Goal: Check status: Check status

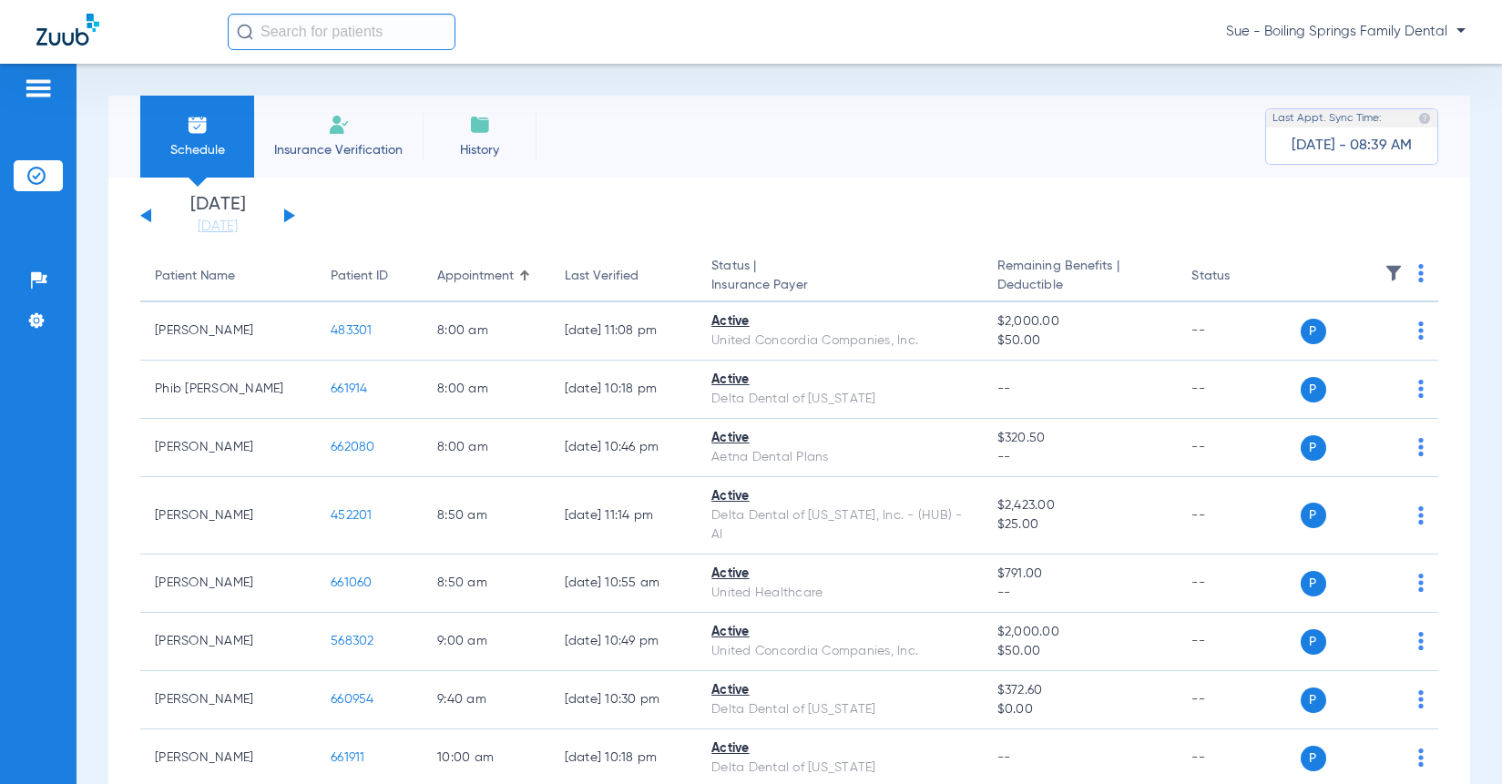
click at [289, 215] on button at bounding box center [289, 216] width 11 height 14
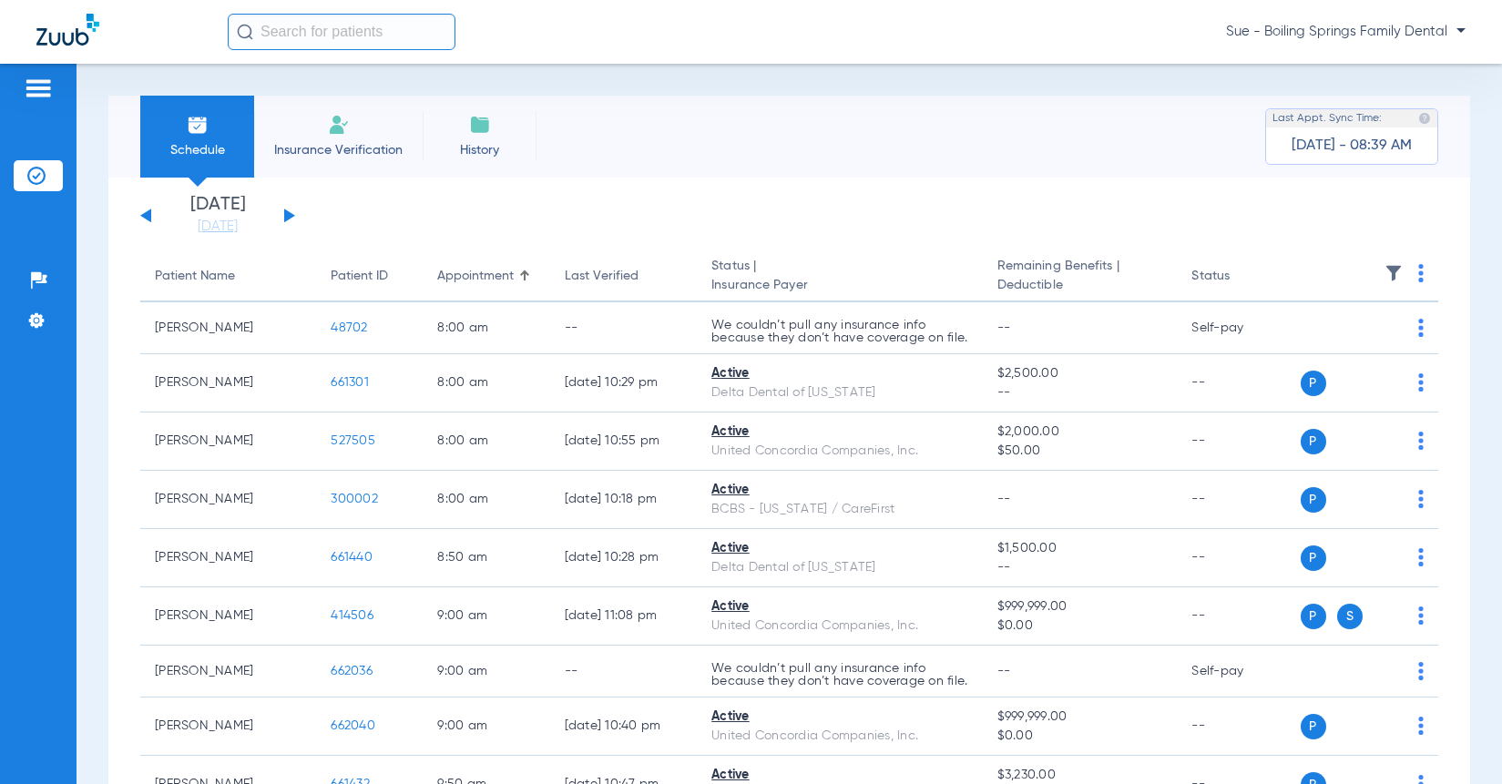
click at [285, 217] on button at bounding box center [289, 216] width 11 height 14
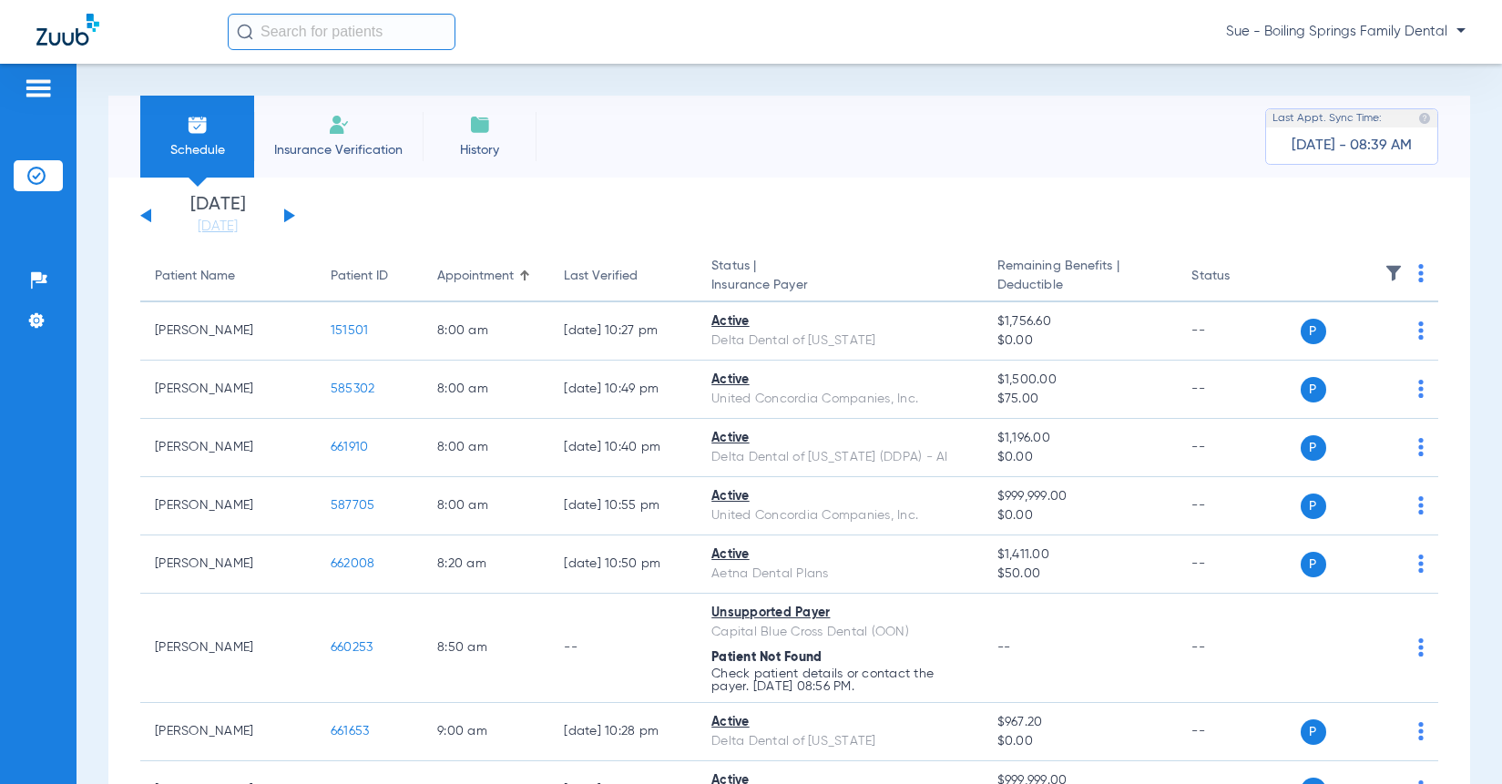
click at [148, 212] on button at bounding box center [145, 216] width 11 height 14
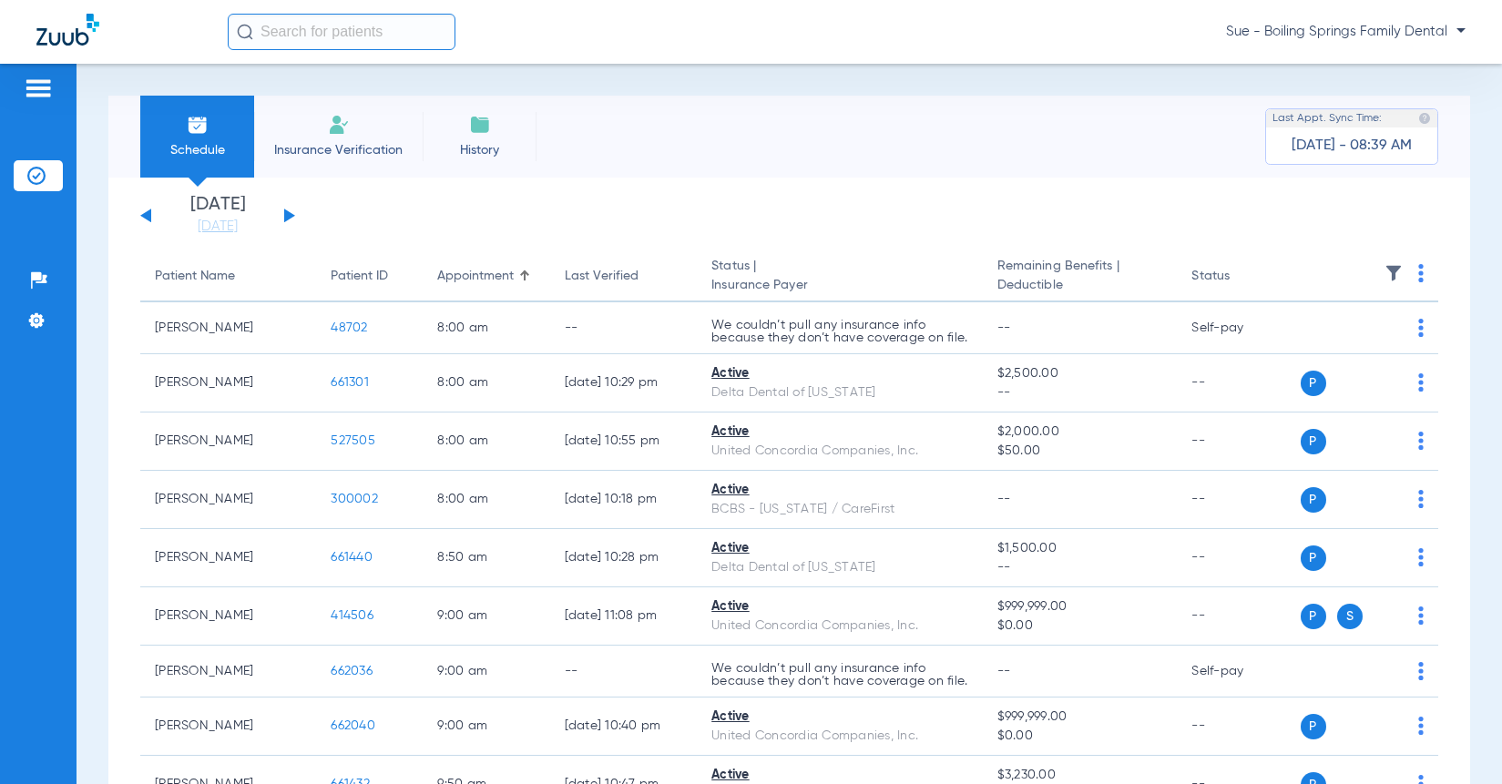
click at [289, 219] on button at bounding box center [289, 216] width 11 height 14
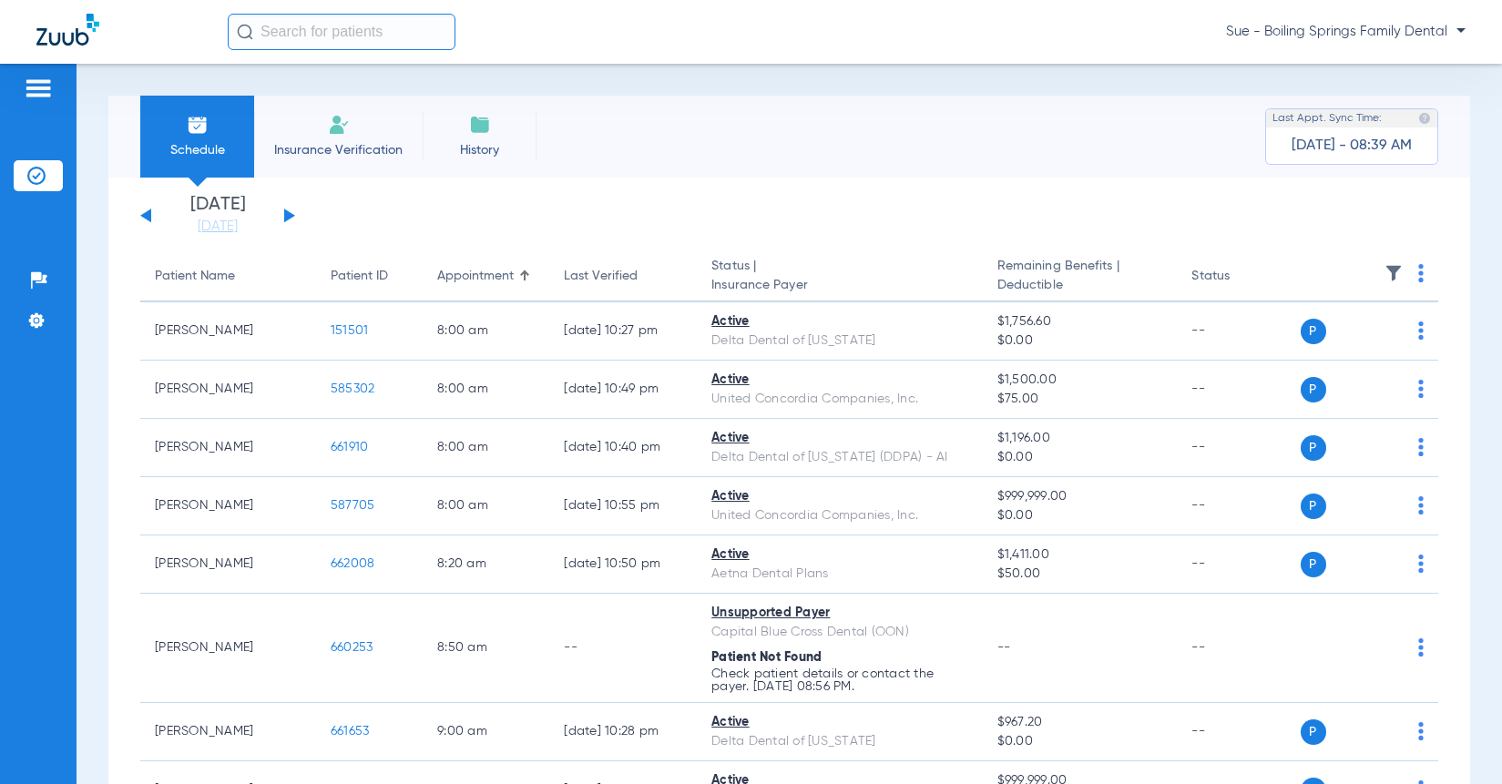
click at [282, 214] on div "[DATE] [DATE] [DATE] [DATE] [DATE] [DATE] [DATE] [DATE] [DATE] [DATE] [DATE] [D…" at bounding box center [217, 216] width 155 height 40
click at [289, 215] on button at bounding box center [289, 216] width 11 height 14
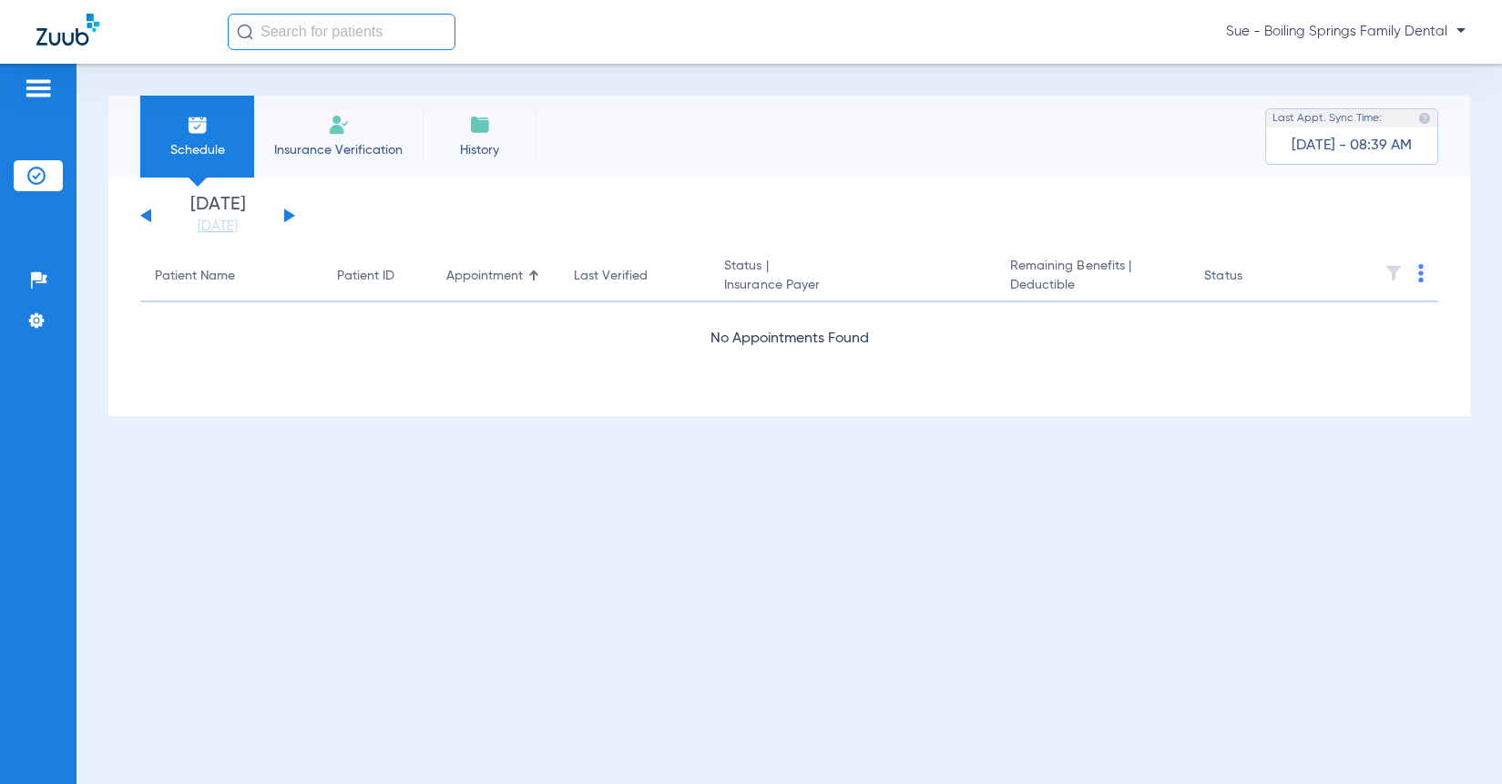
click at [289, 215] on button at bounding box center [289, 216] width 11 height 14
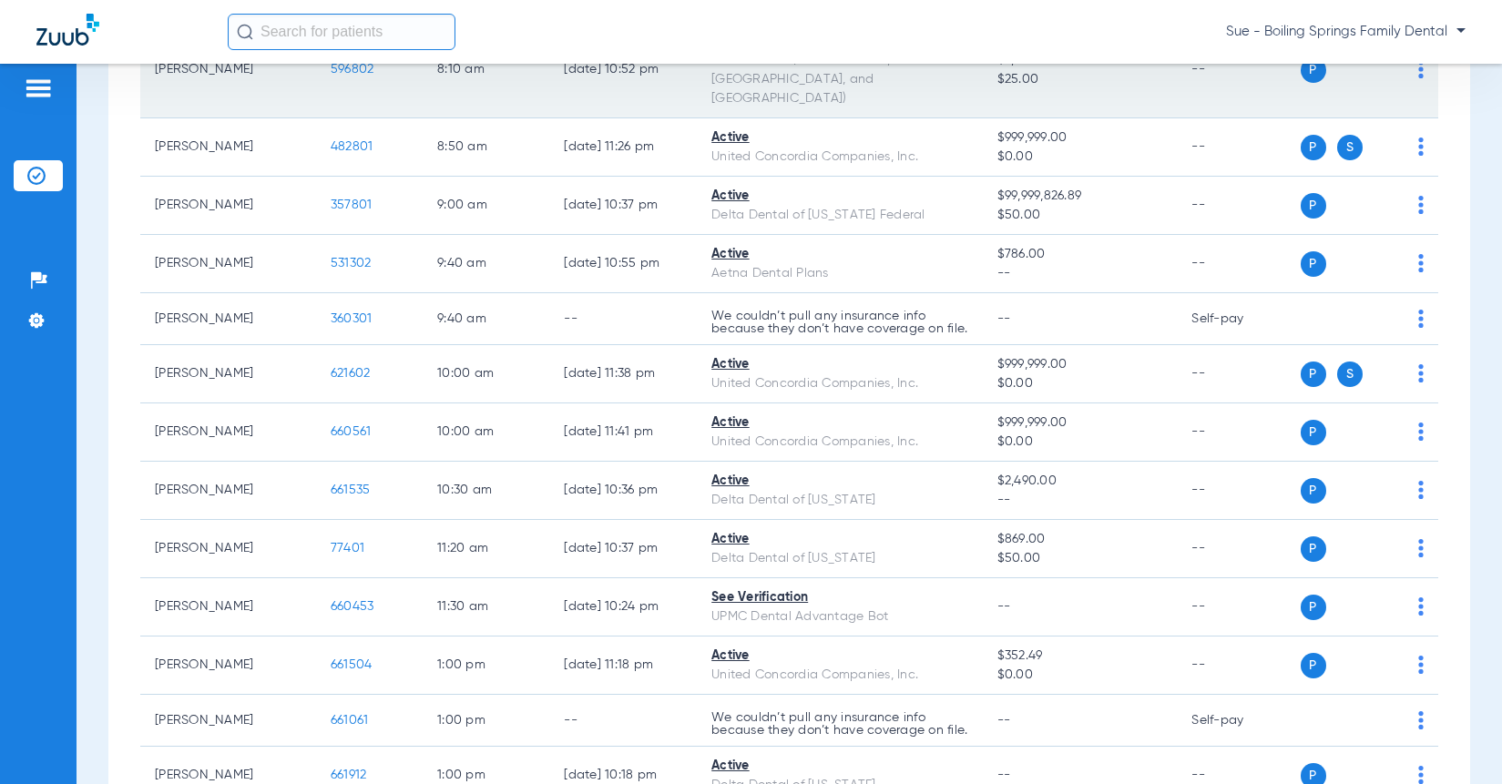
scroll to position [91, 0]
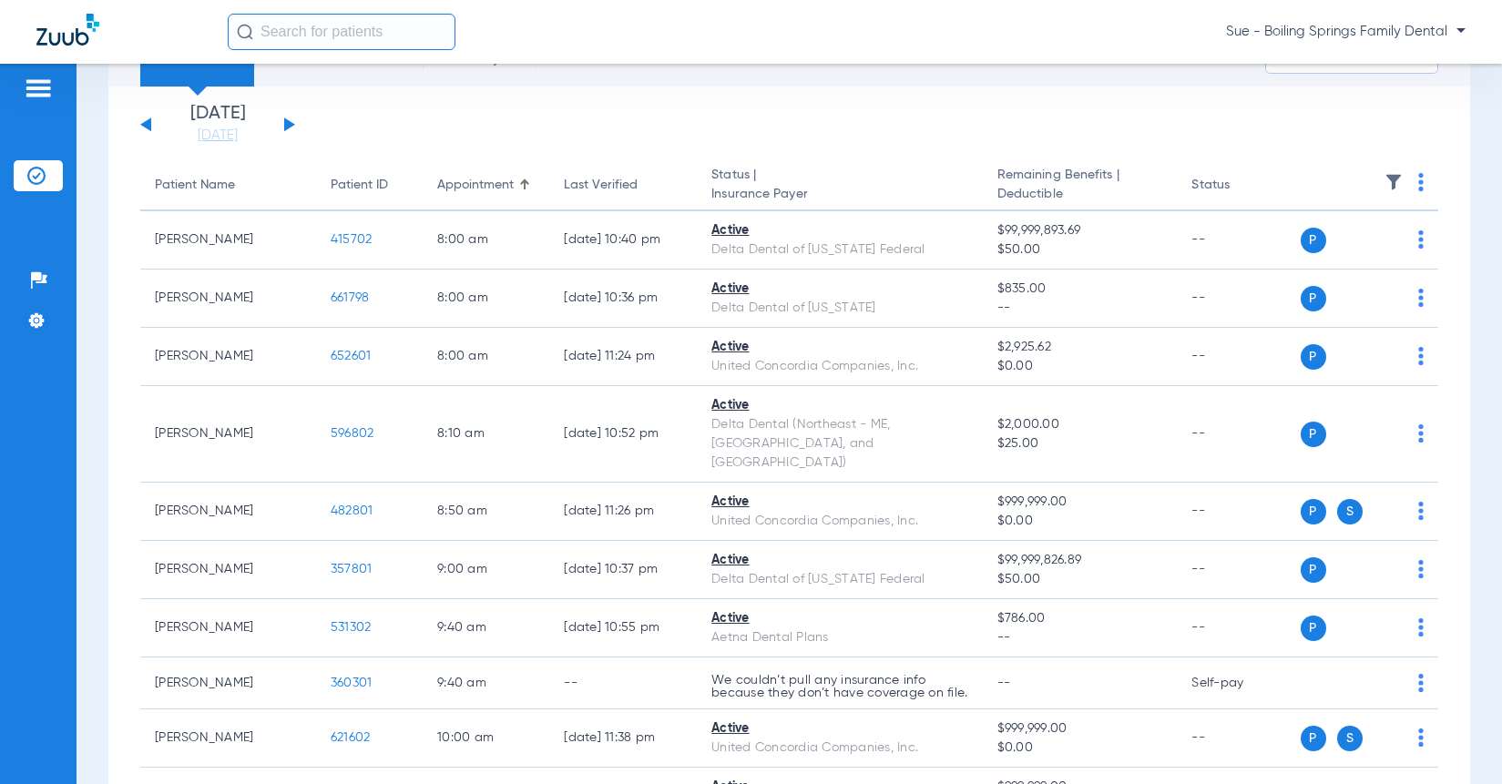
click at [301, 132] on app-single-date-navigator "[DATE] [DATE] [DATE] [DATE] [DATE] [DATE] [DATE] [DATE] [DATE] [DATE] [DATE] [D…" at bounding box center [789, 125] width 1298 height 40
click at [292, 128] on div "[DATE] [DATE] [DATE] [DATE] [DATE] [DATE] [DATE] [DATE] [DATE] [DATE] [DATE] [D…" at bounding box center [217, 125] width 155 height 40
click at [288, 127] on button at bounding box center [289, 124] width 11 height 14
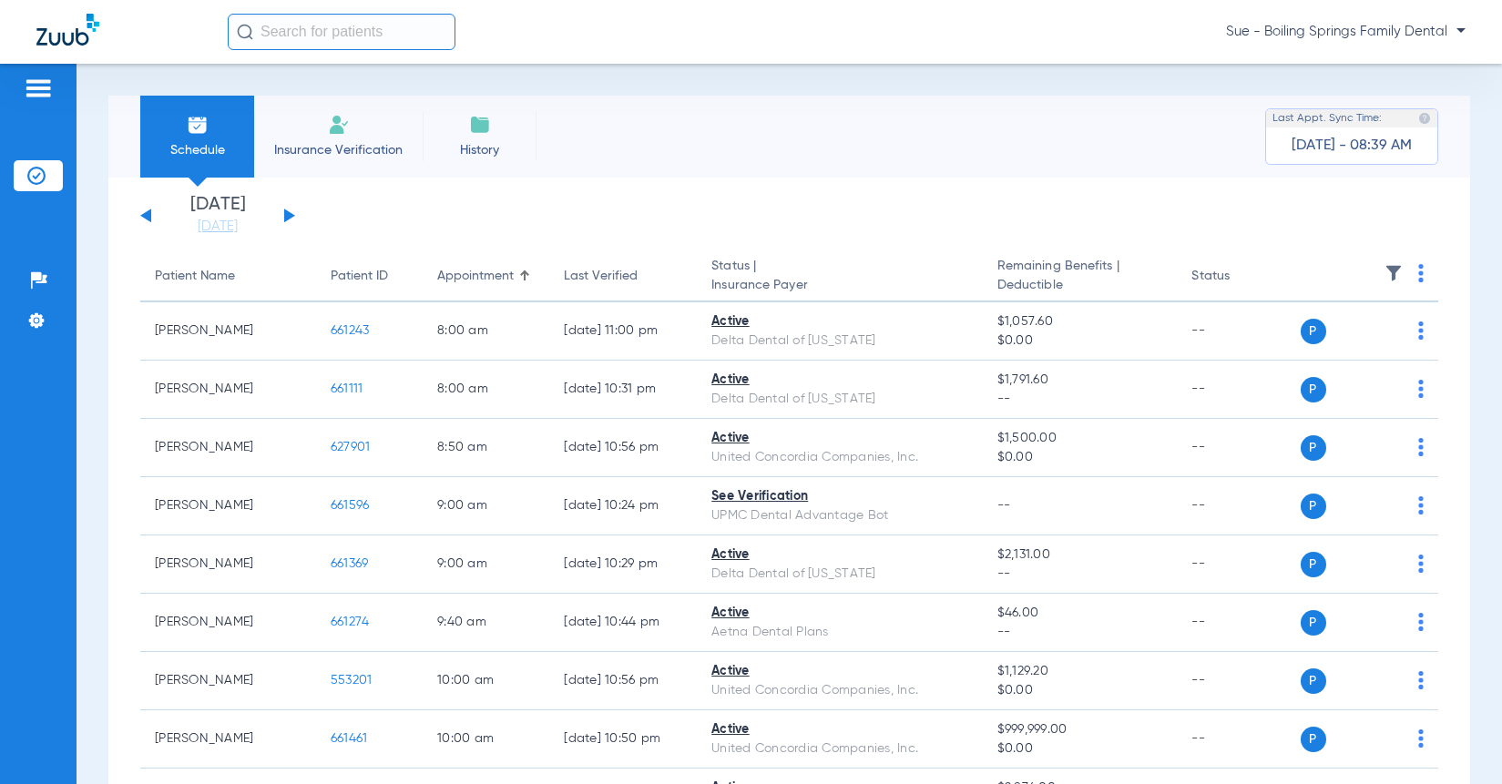
click at [287, 220] on button at bounding box center [289, 216] width 11 height 14
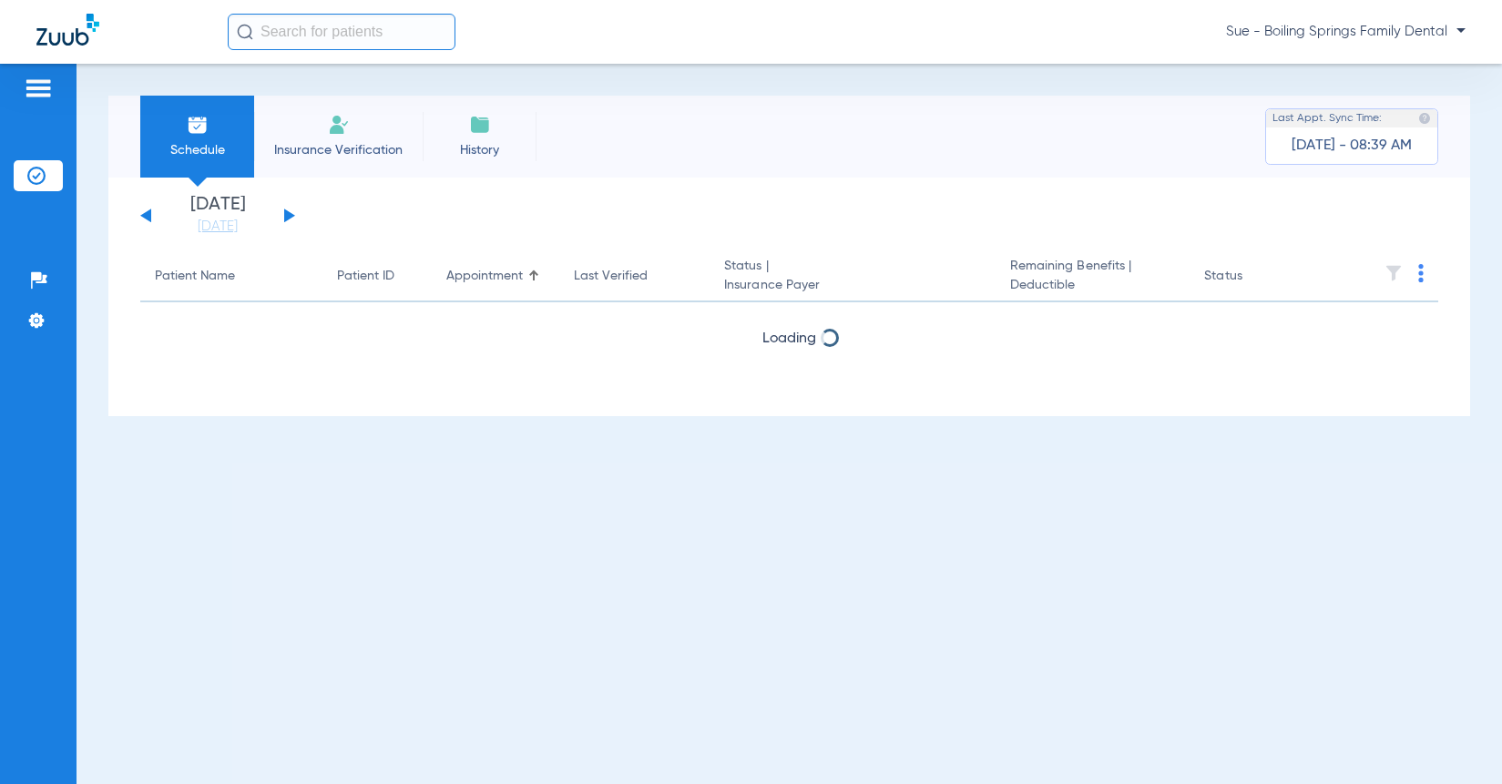
click at [287, 220] on button at bounding box center [289, 216] width 11 height 14
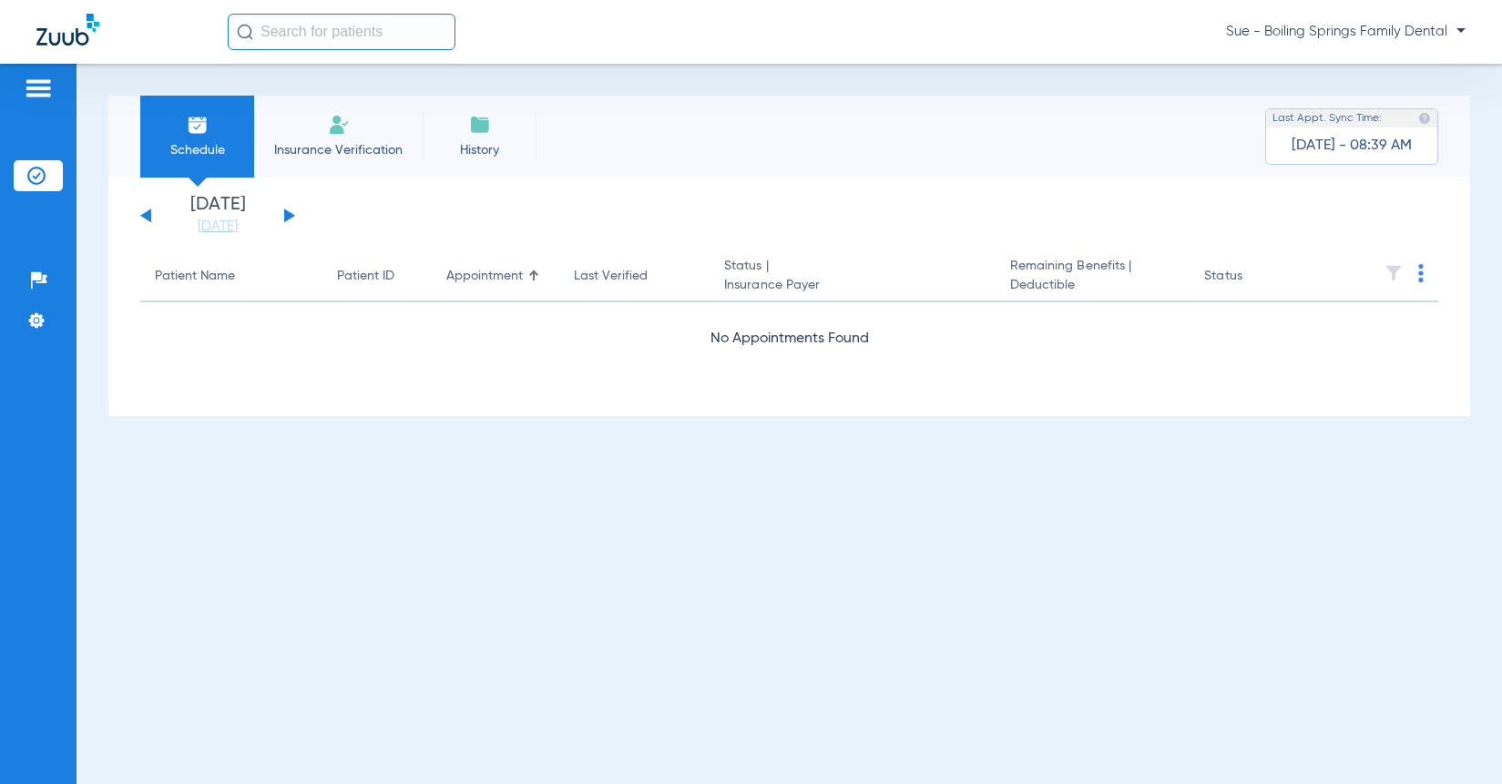
click at [287, 220] on button at bounding box center [289, 216] width 11 height 14
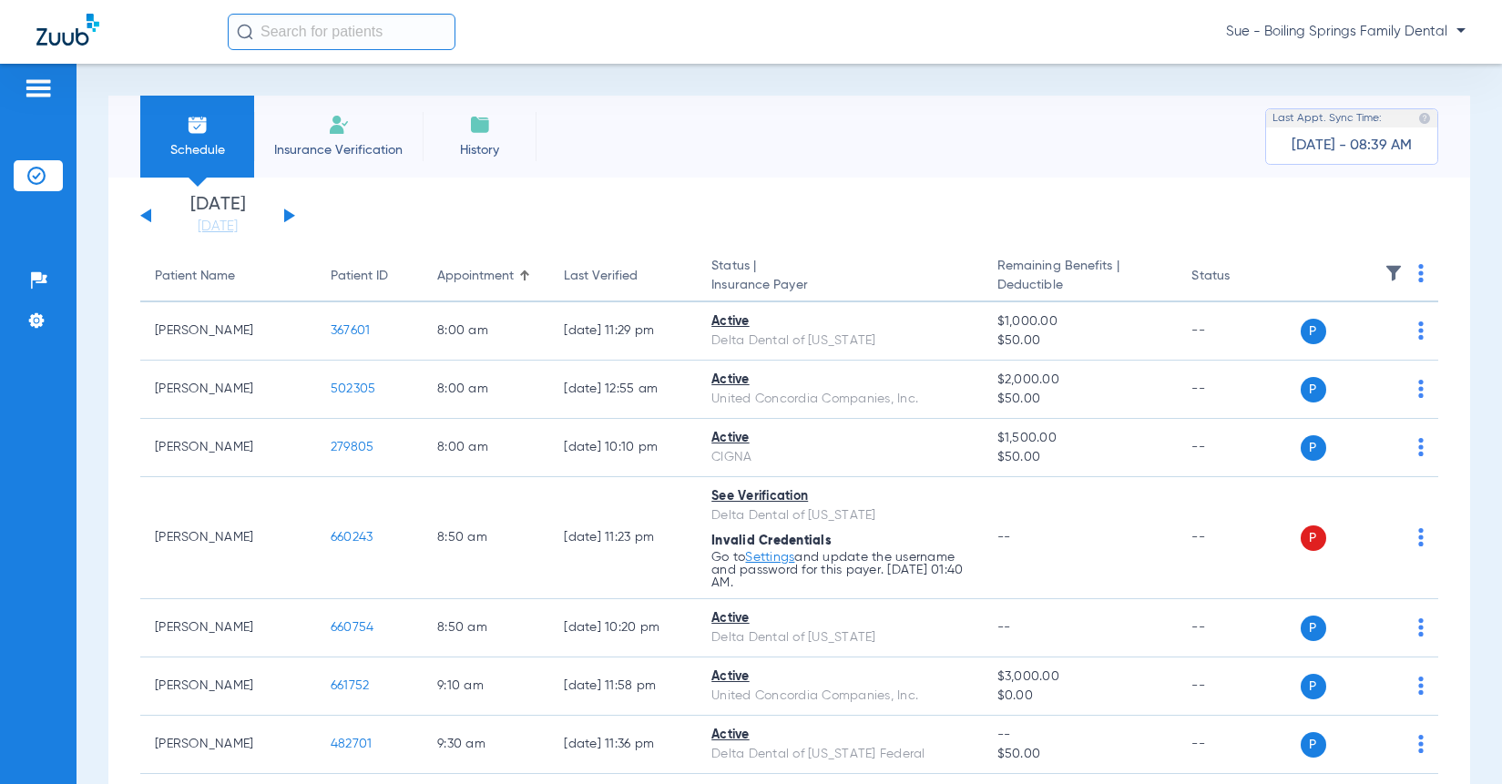
click at [147, 212] on button at bounding box center [145, 216] width 11 height 14
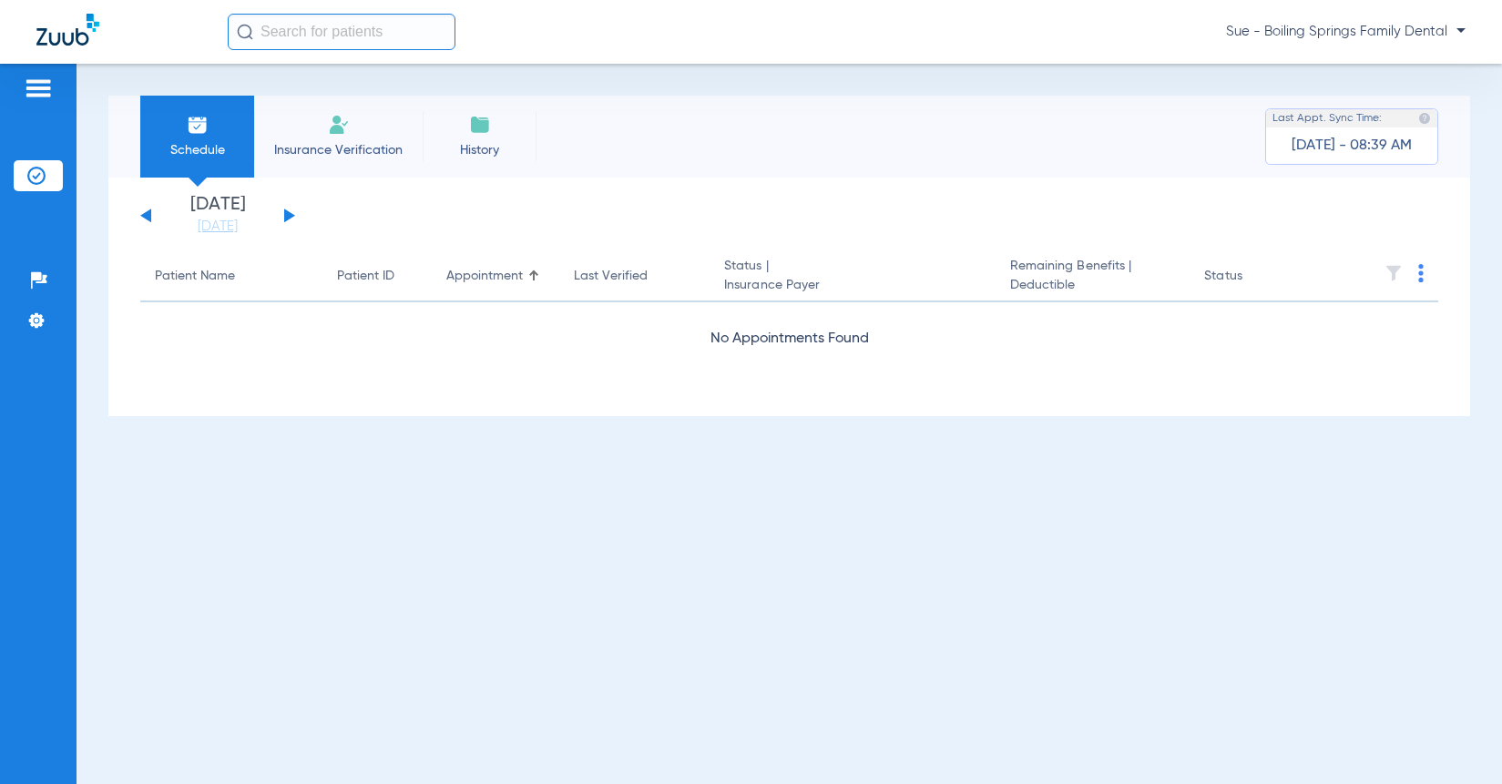
click at [147, 212] on button at bounding box center [145, 216] width 11 height 14
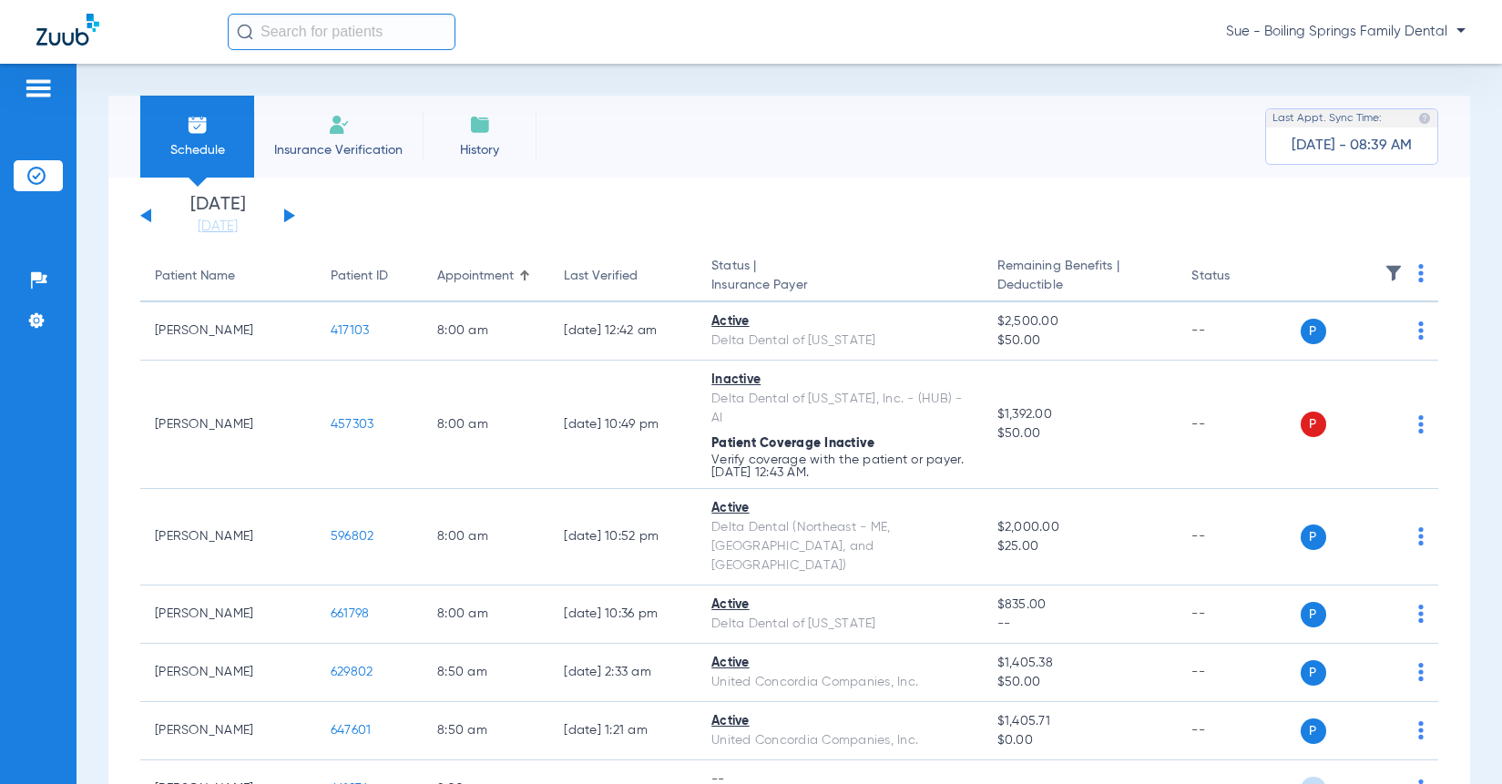
click at [147, 212] on button at bounding box center [145, 216] width 11 height 14
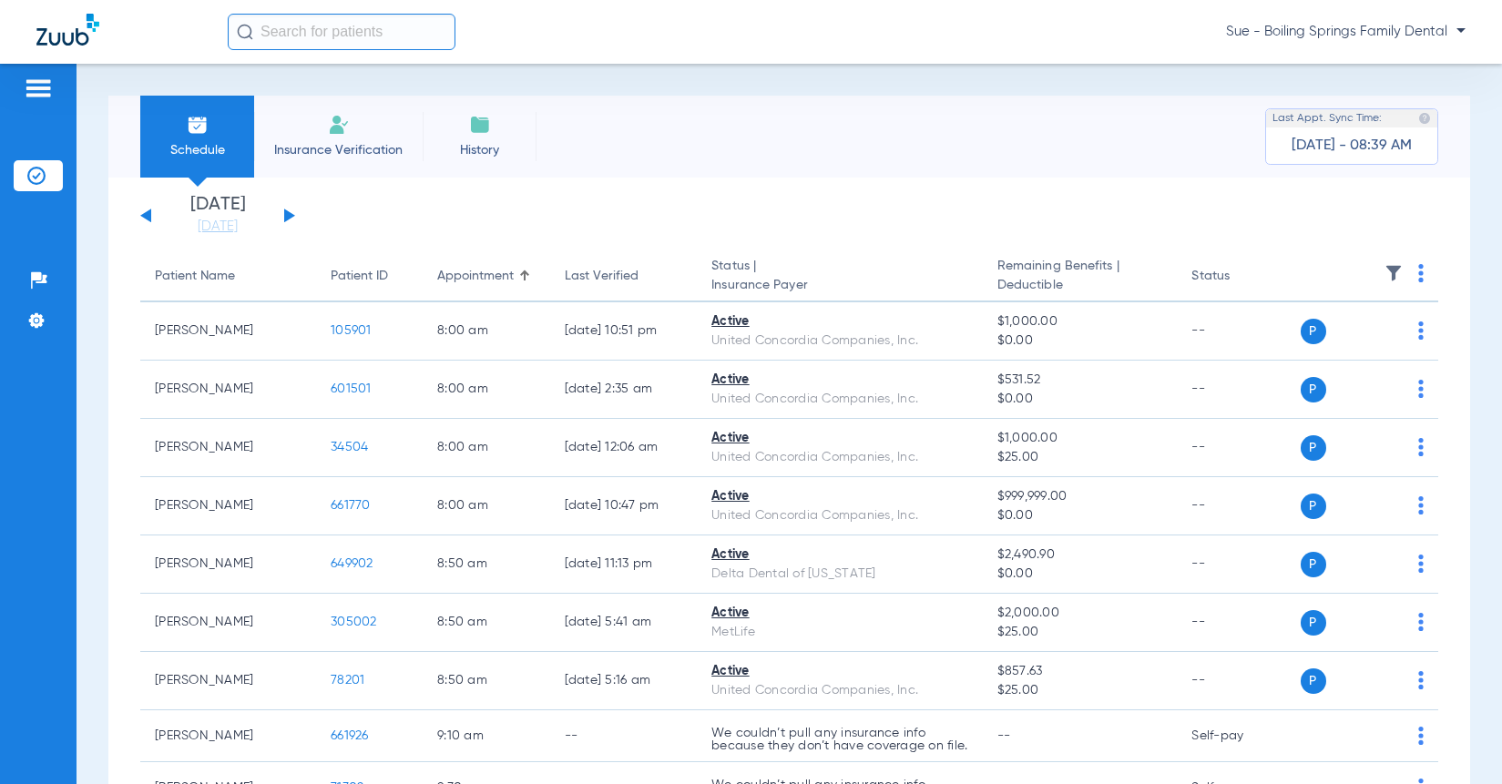
click at [147, 212] on button at bounding box center [145, 216] width 11 height 14
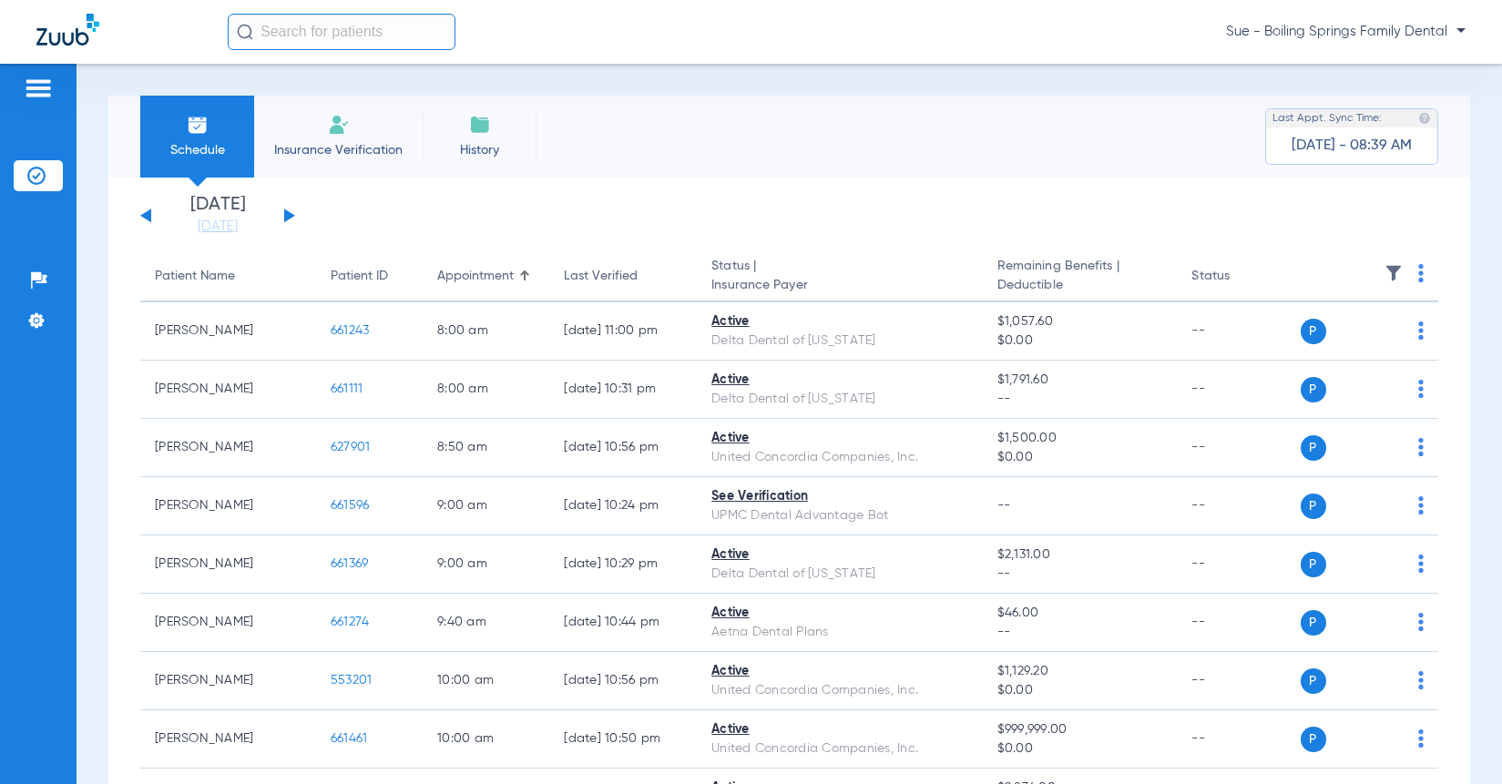
click at [286, 214] on button at bounding box center [289, 216] width 11 height 14
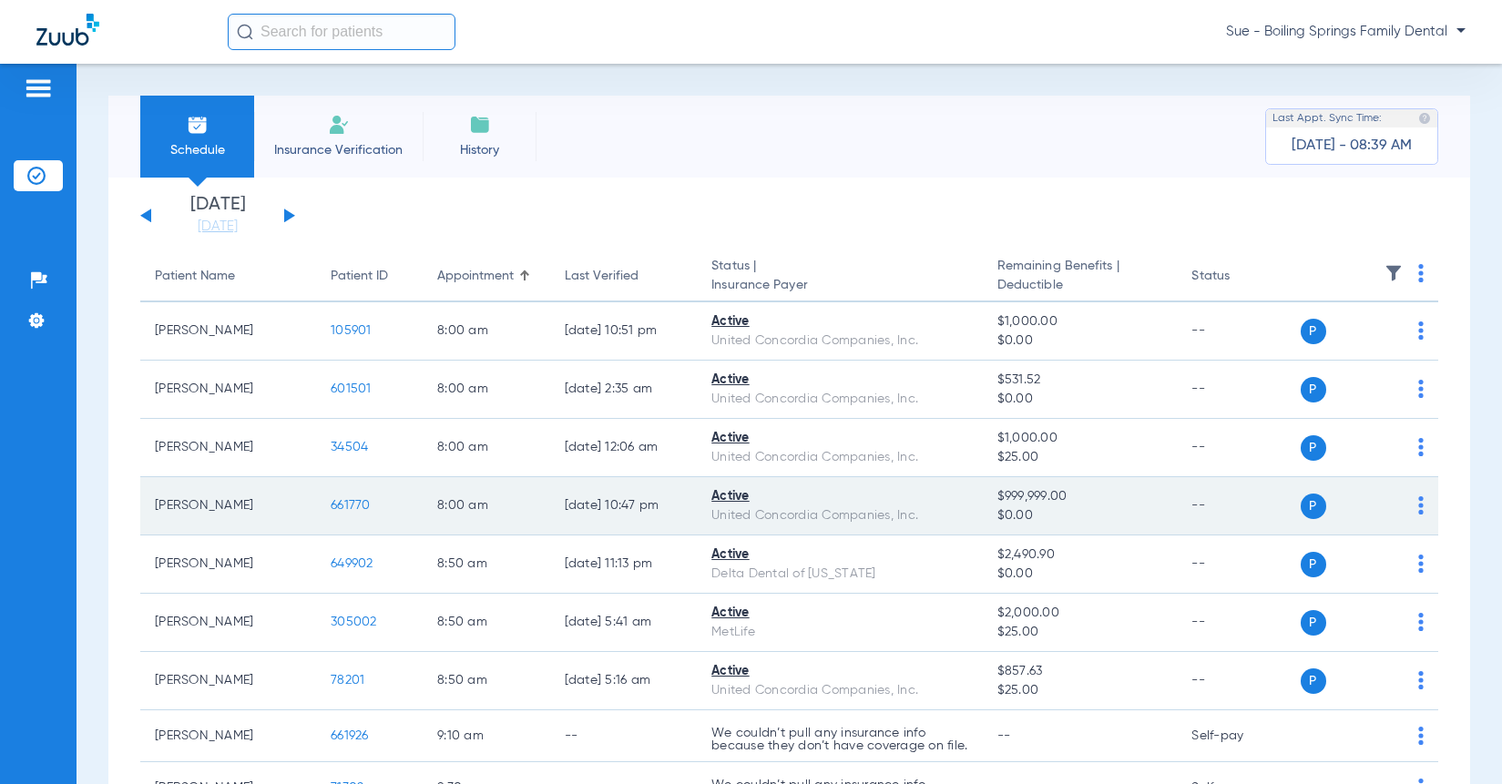
click at [337, 509] on span "661770" at bounding box center [351, 505] width 40 height 13
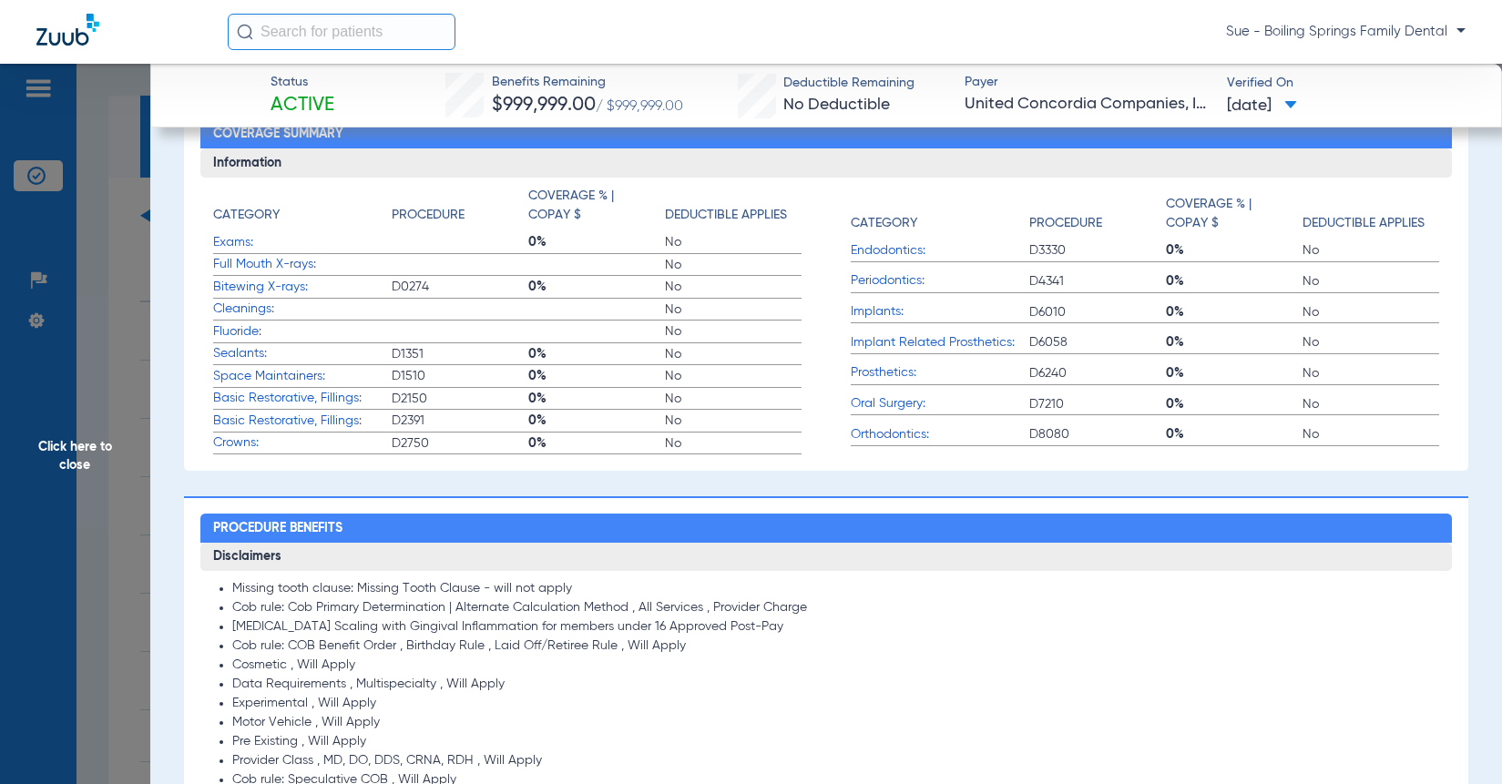
scroll to position [91, 0]
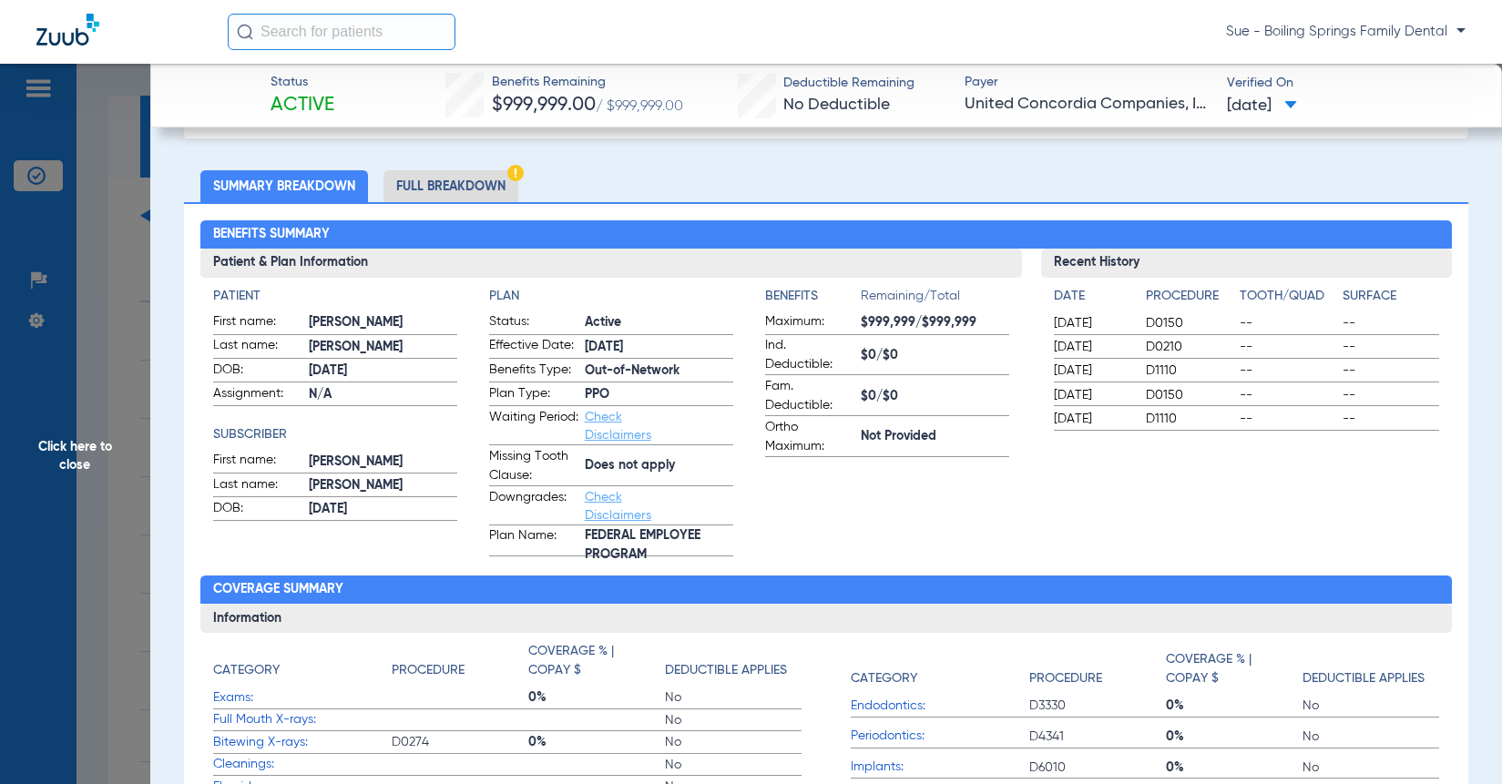
click at [426, 179] on li "Full Breakdown" at bounding box center [450, 186] width 135 height 32
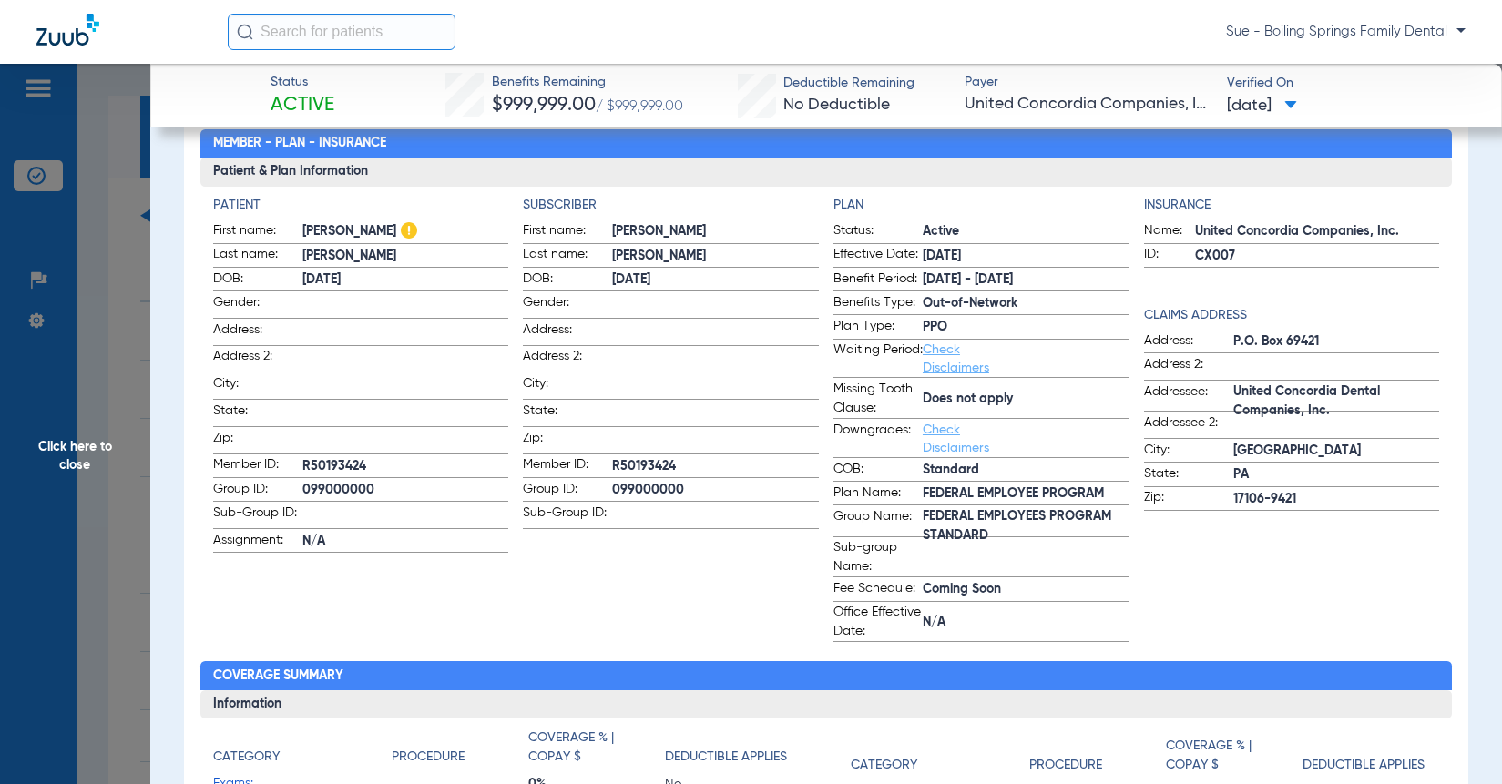
scroll to position [0, 0]
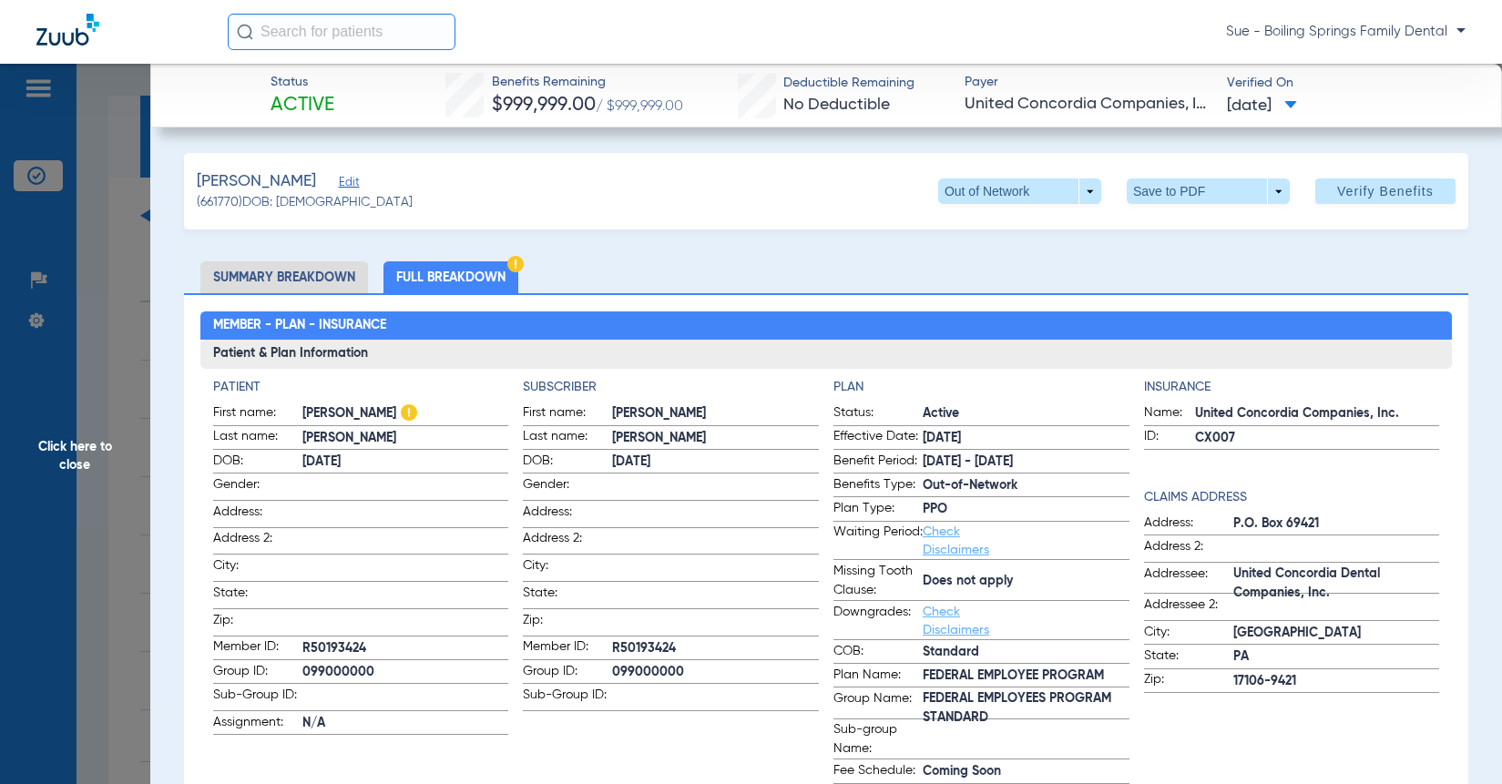
click at [77, 449] on span "Click here to close" at bounding box center [75, 456] width 150 height 784
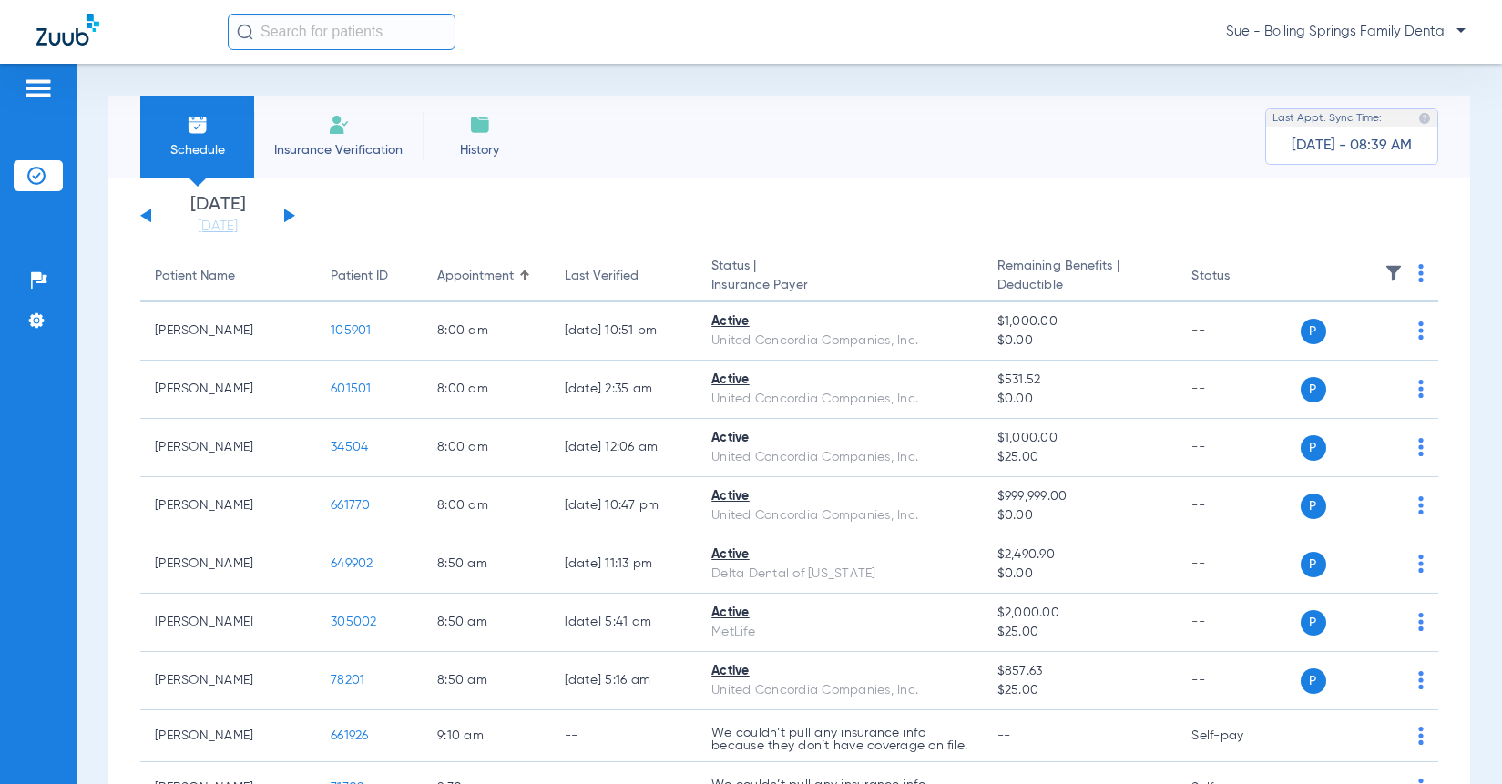
click at [285, 215] on button at bounding box center [289, 216] width 11 height 14
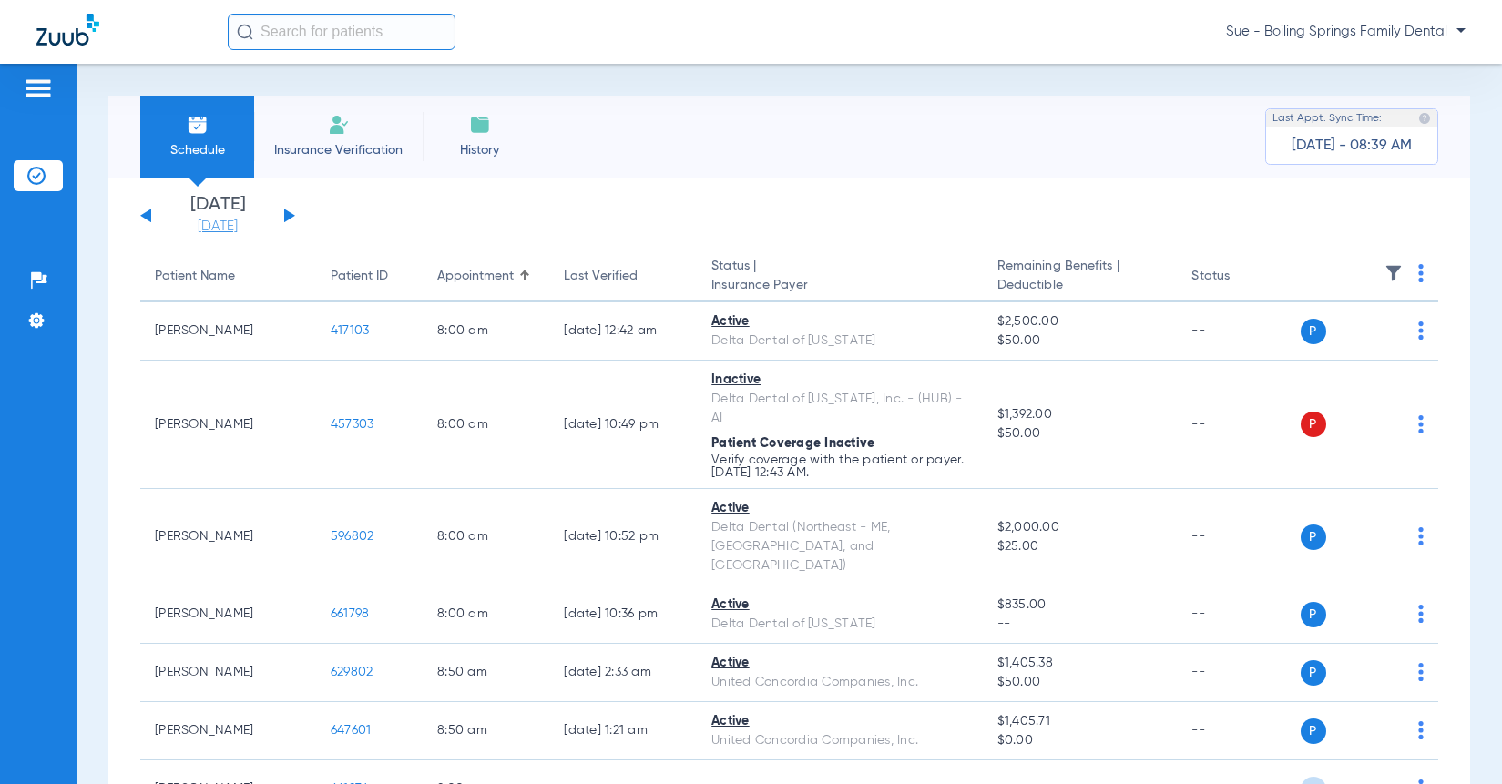
click at [209, 226] on link "[DATE]" at bounding box center [217, 227] width 109 height 18
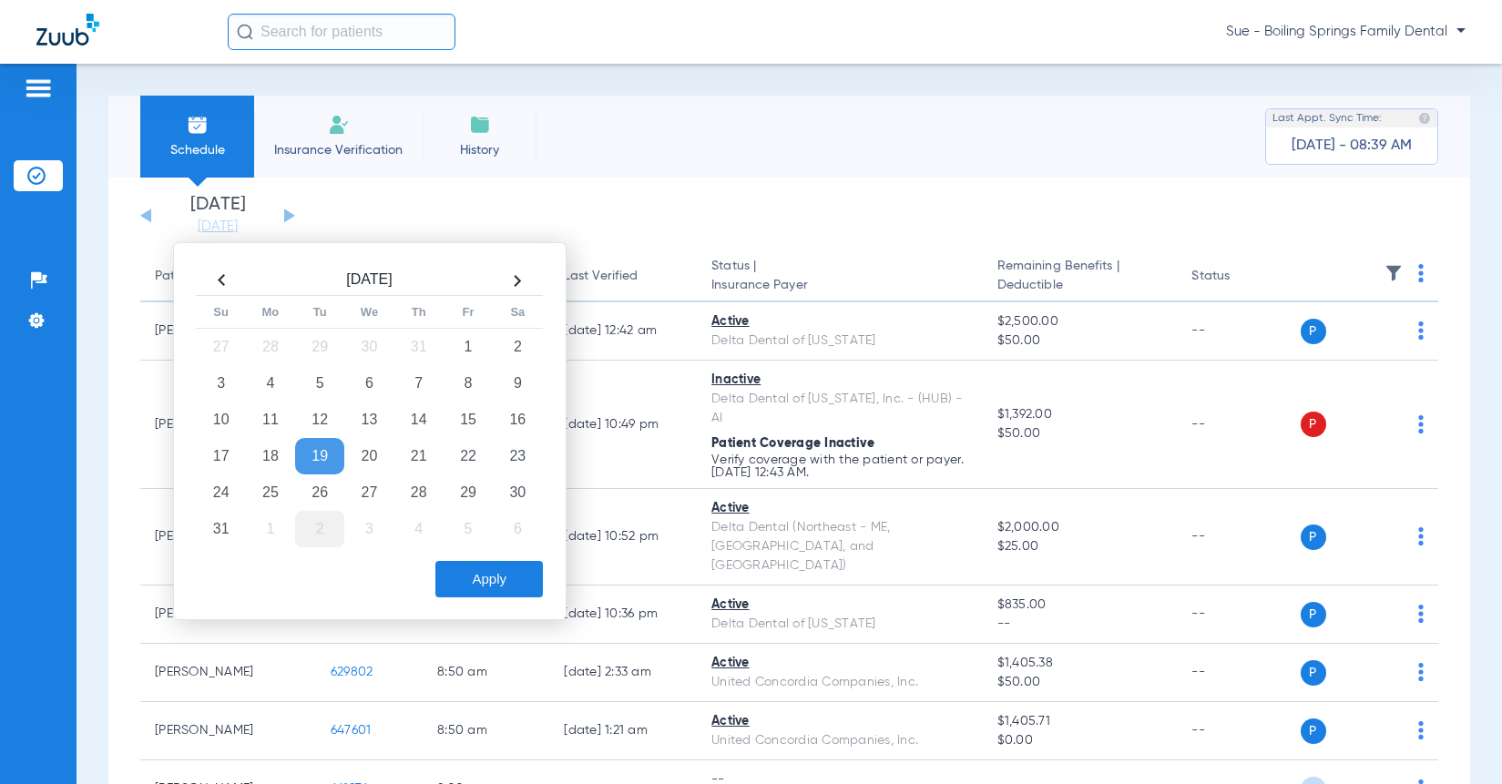
click at [321, 534] on td "2" at bounding box center [319, 529] width 49 height 36
click at [544, 587] on div "[DATE] Su Mo Tu We Th Fr Sa 31 1 2 3 4 5 6 7 8 9 10 11 12 13 14 15 16 17 18 19 …" at bounding box center [369, 431] width 393 height 378
click at [534, 586] on button "Apply" at bounding box center [488, 579] width 107 height 36
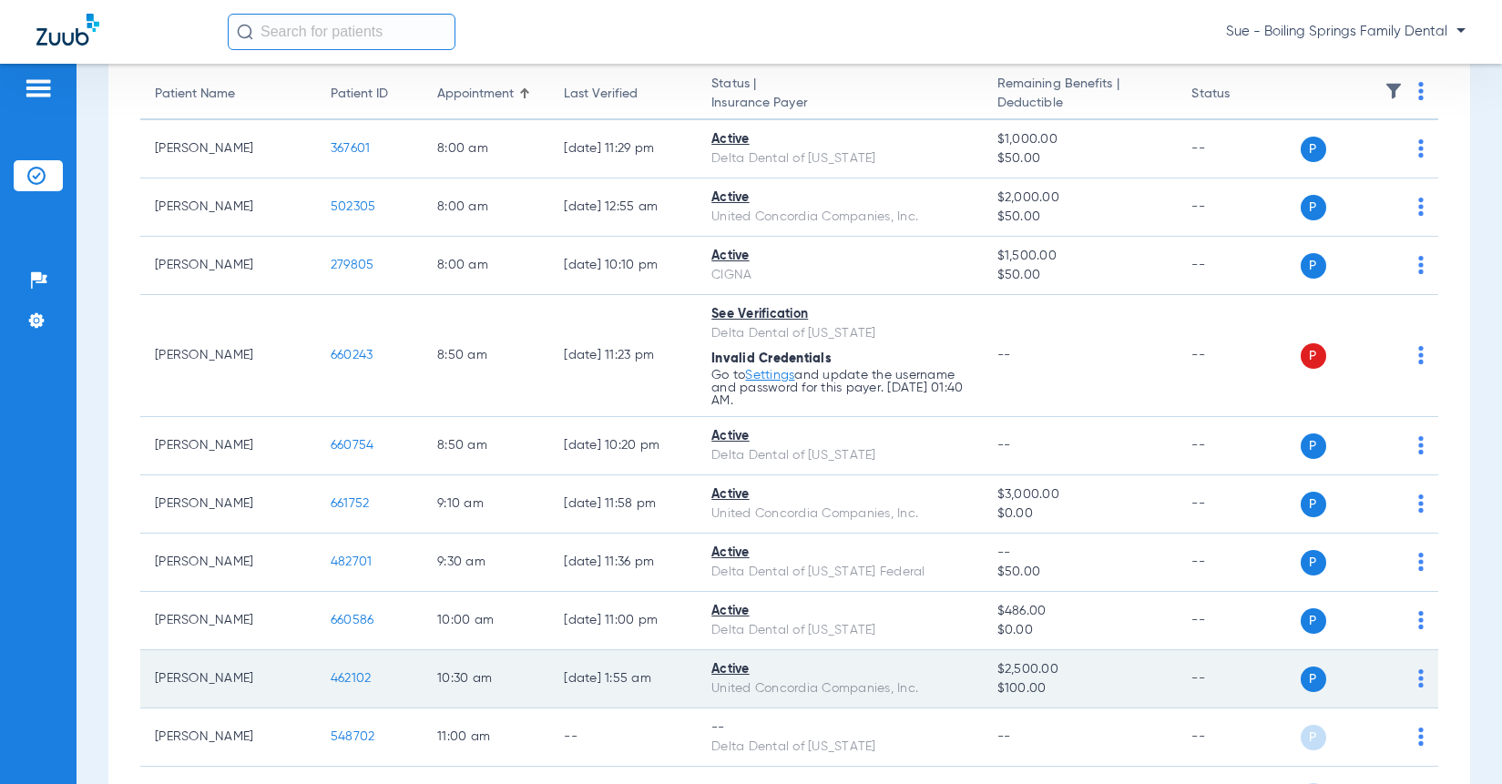
scroll to position [273, 0]
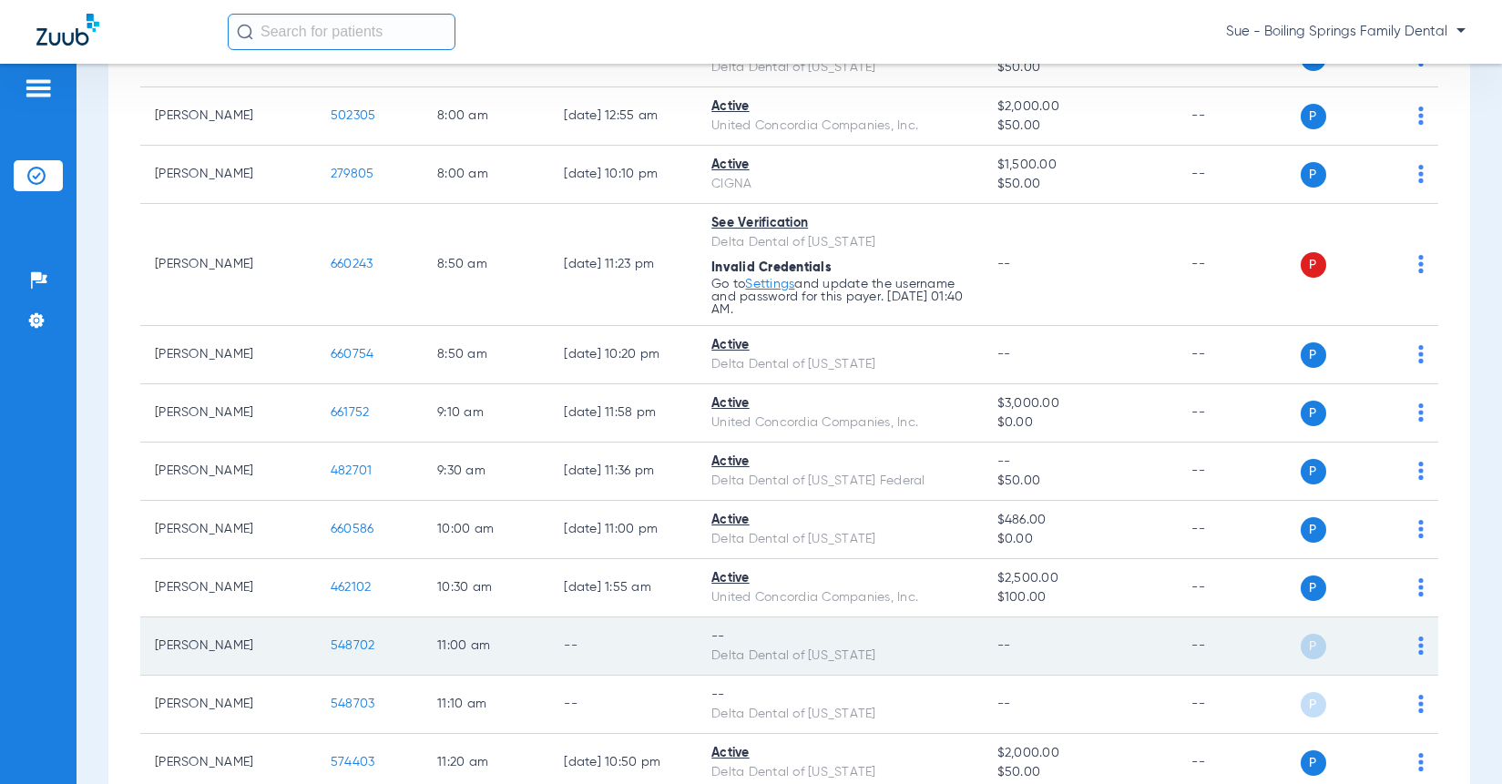
click at [1418, 648] on img at bounding box center [1420, 646] width 5 height 18
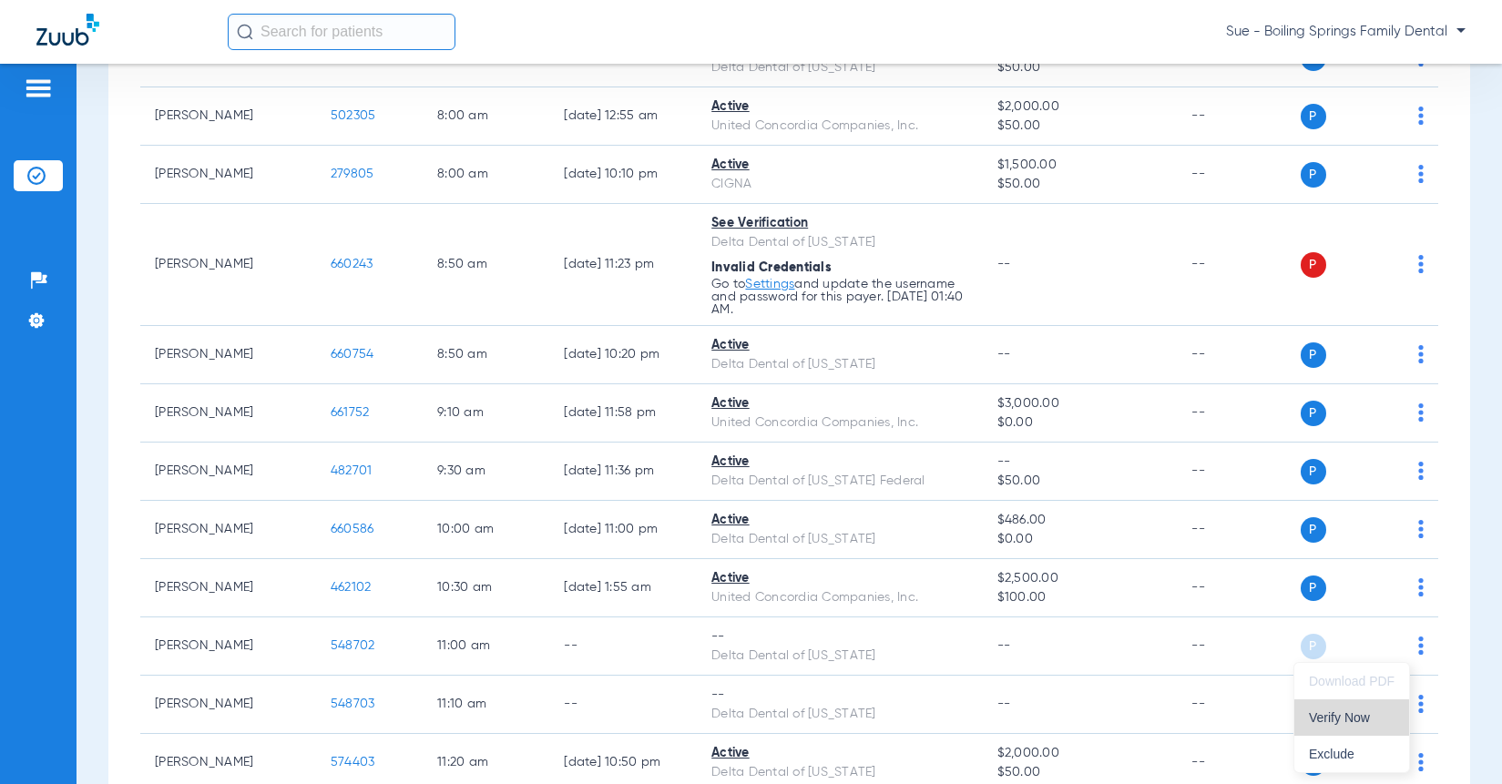
click at [1366, 717] on span "Verify Now" at bounding box center [1352, 717] width 86 height 13
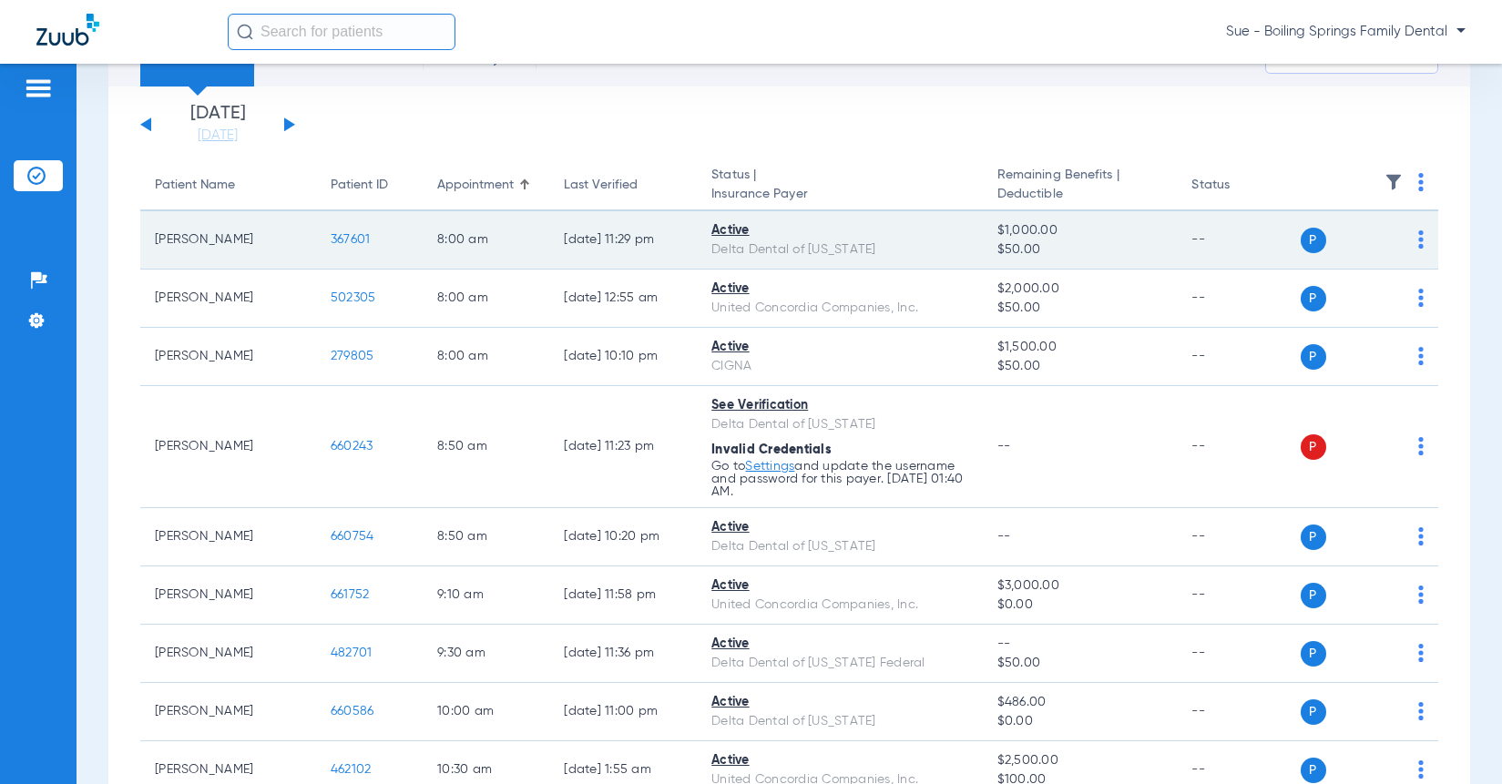
scroll to position [0, 0]
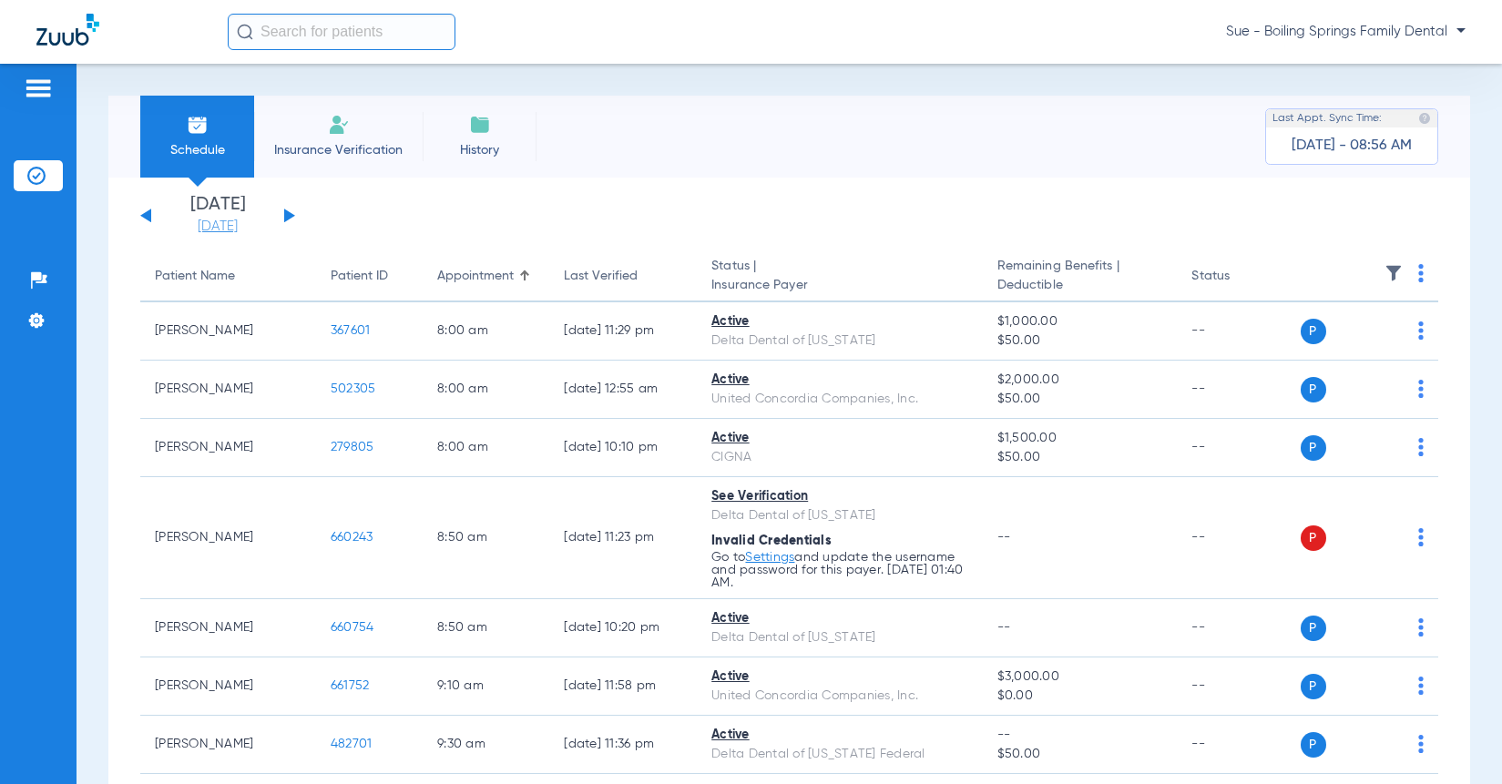
click at [186, 230] on link "[DATE]" at bounding box center [217, 227] width 109 height 18
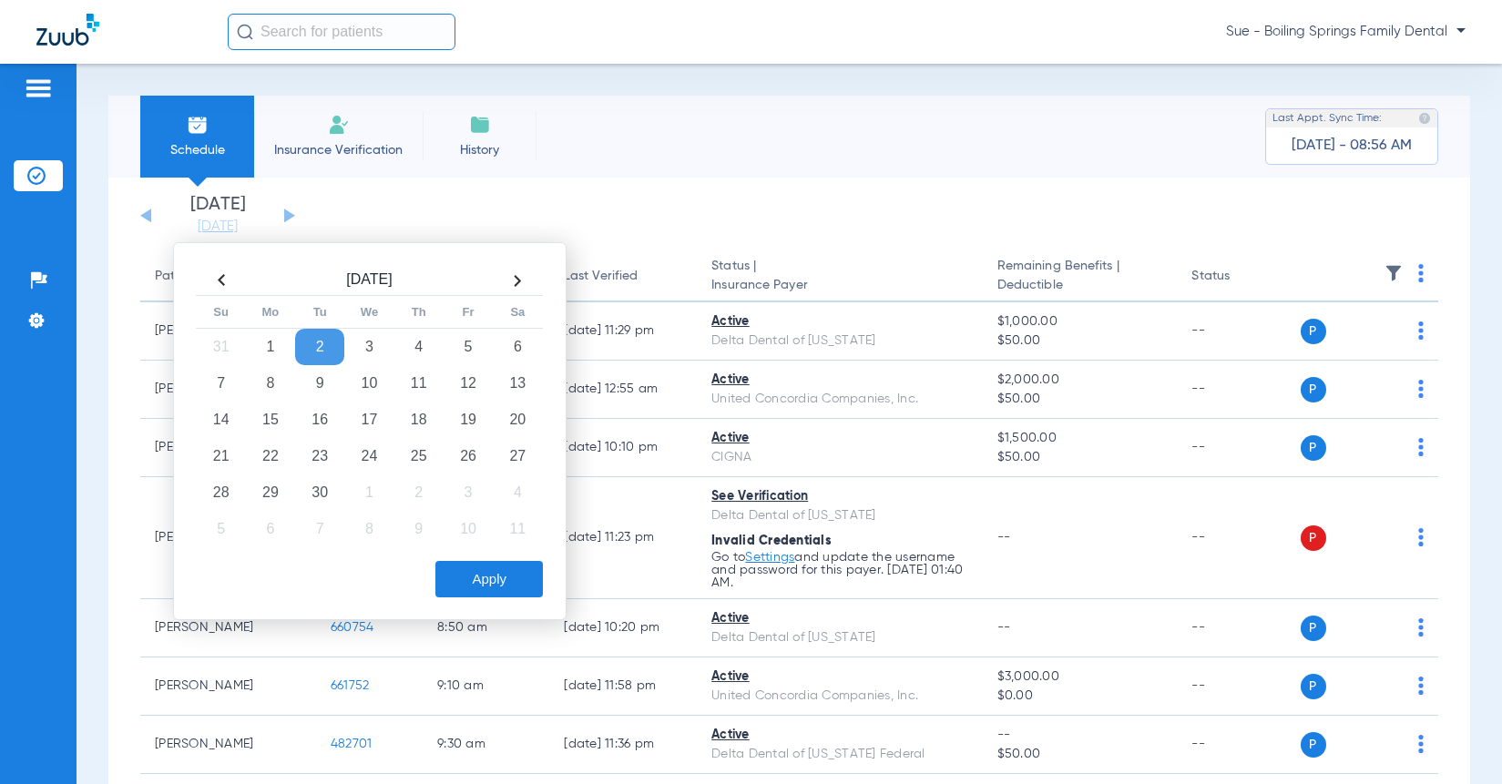
click at [220, 278] on th at bounding box center [221, 280] width 49 height 29
click at [414, 483] on td "28" at bounding box center [418, 492] width 49 height 36
click at [467, 575] on button "Apply" at bounding box center [488, 579] width 107 height 36
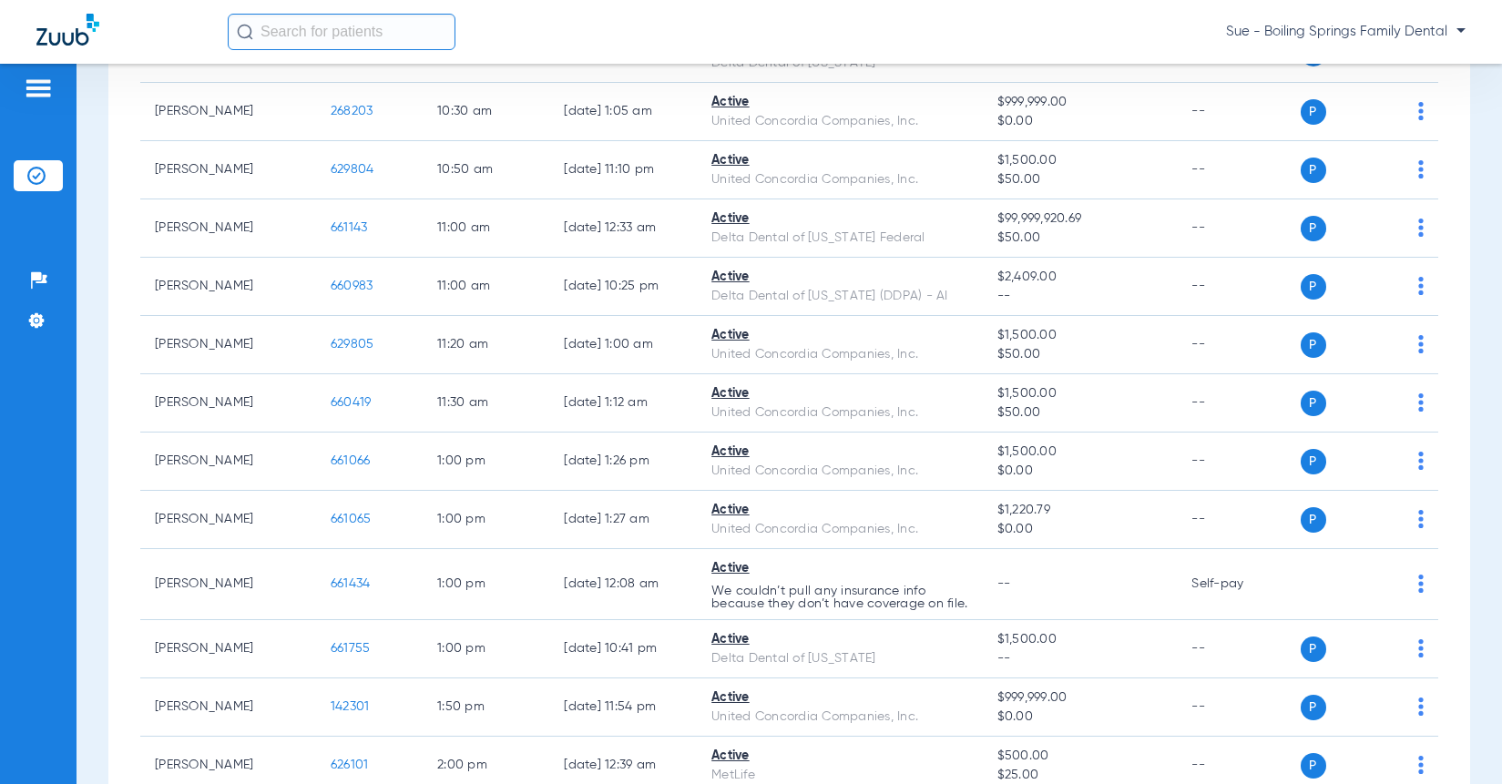
scroll to position [1275, 0]
